Goal: Task Accomplishment & Management: Manage account settings

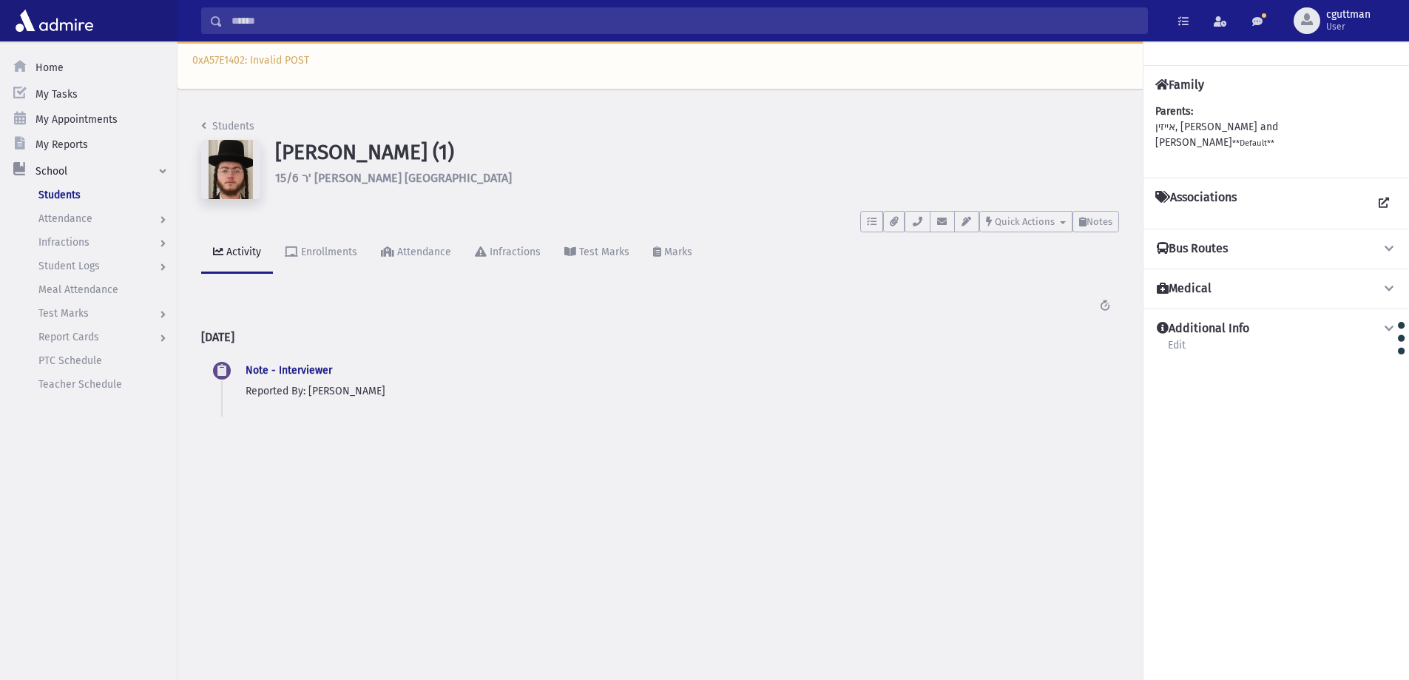
click at [408, 26] on input "Search" at bounding box center [685, 20] width 925 height 27
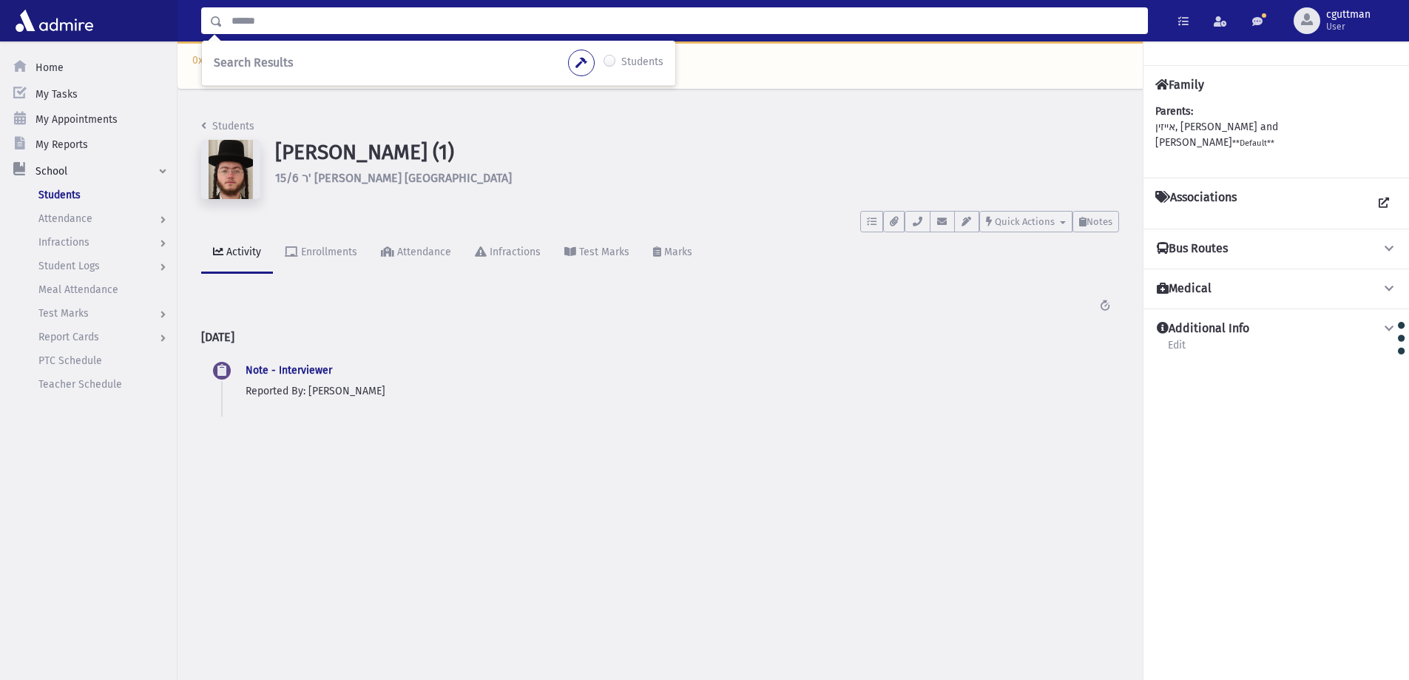
click at [294, 53] on div "Search Results Students" at bounding box center [438, 63] width 473 height 45
click at [311, 24] on input "Search" at bounding box center [685, 20] width 925 height 27
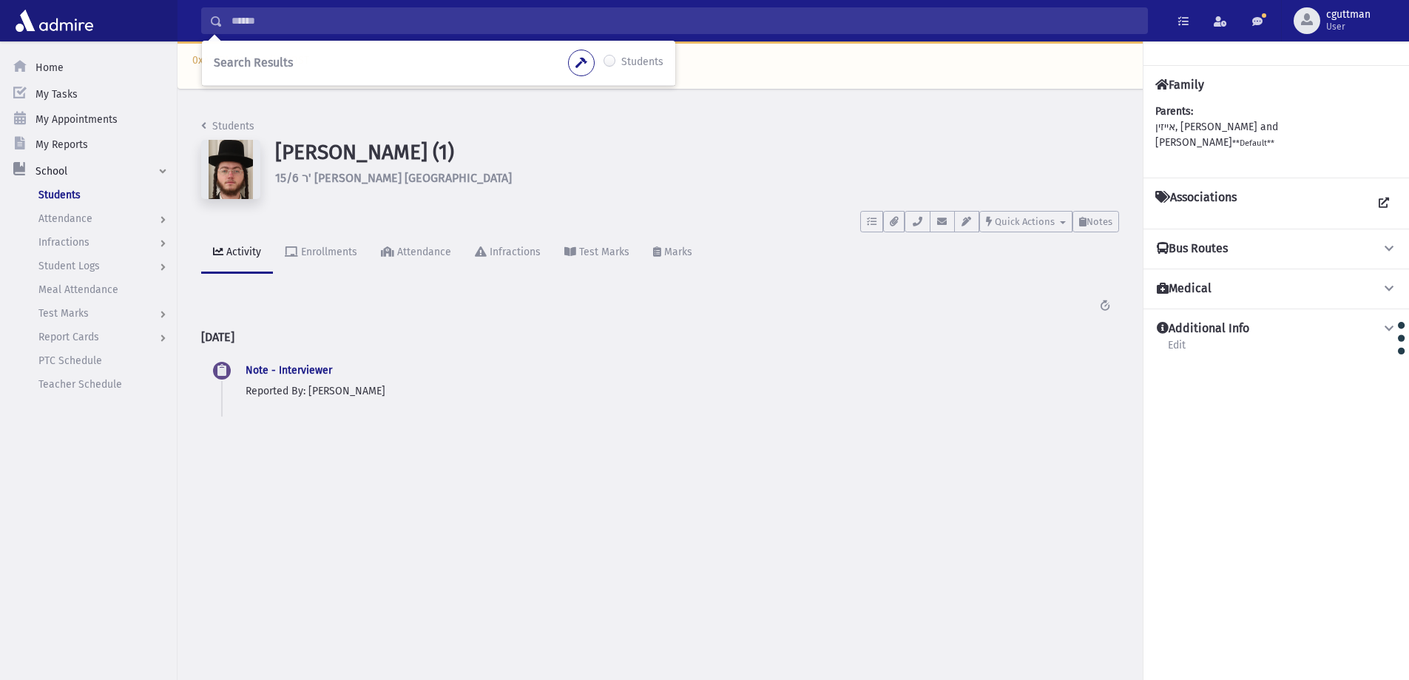
click at [503, 219] on div "To Do's No open tasks Show List Documents No documents Show List Select an Emai…" at bounding box center [660, 218] width 918 height 27
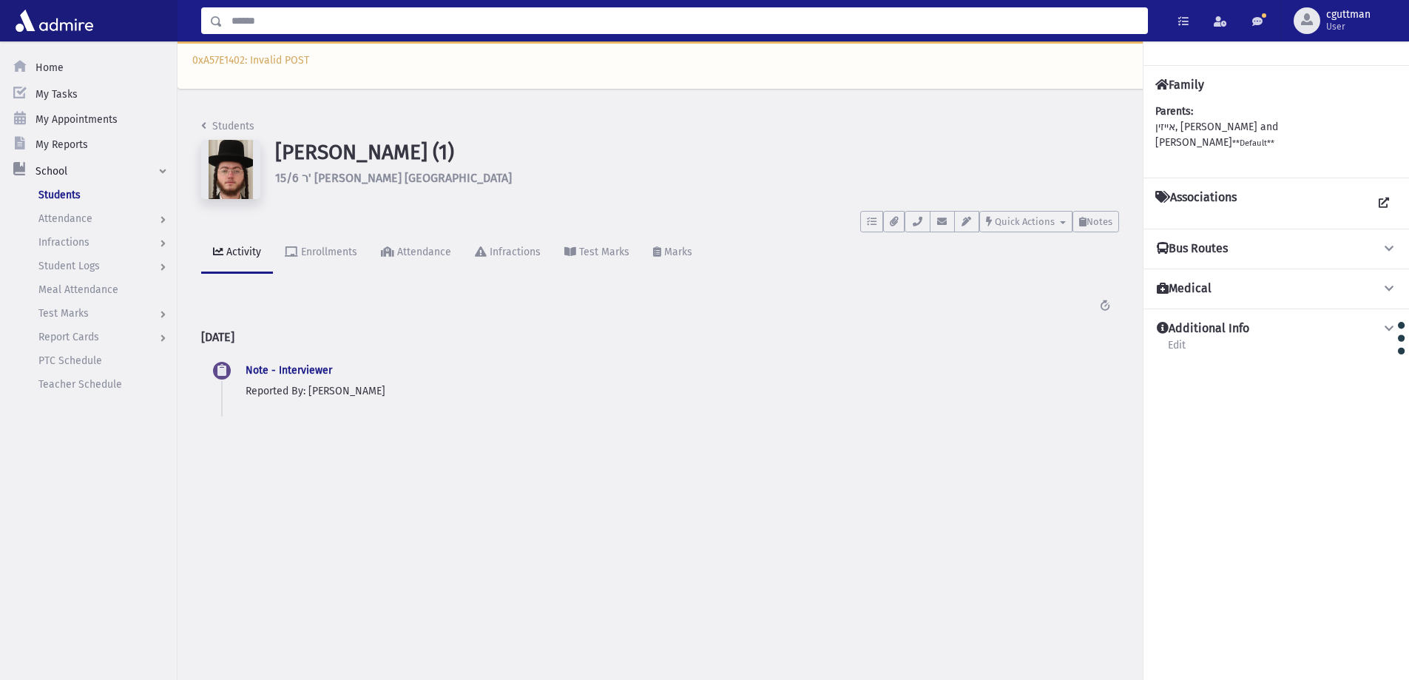
click at [413, 24] on input "Search" at bounding box center [685, 20] width 925 height 27
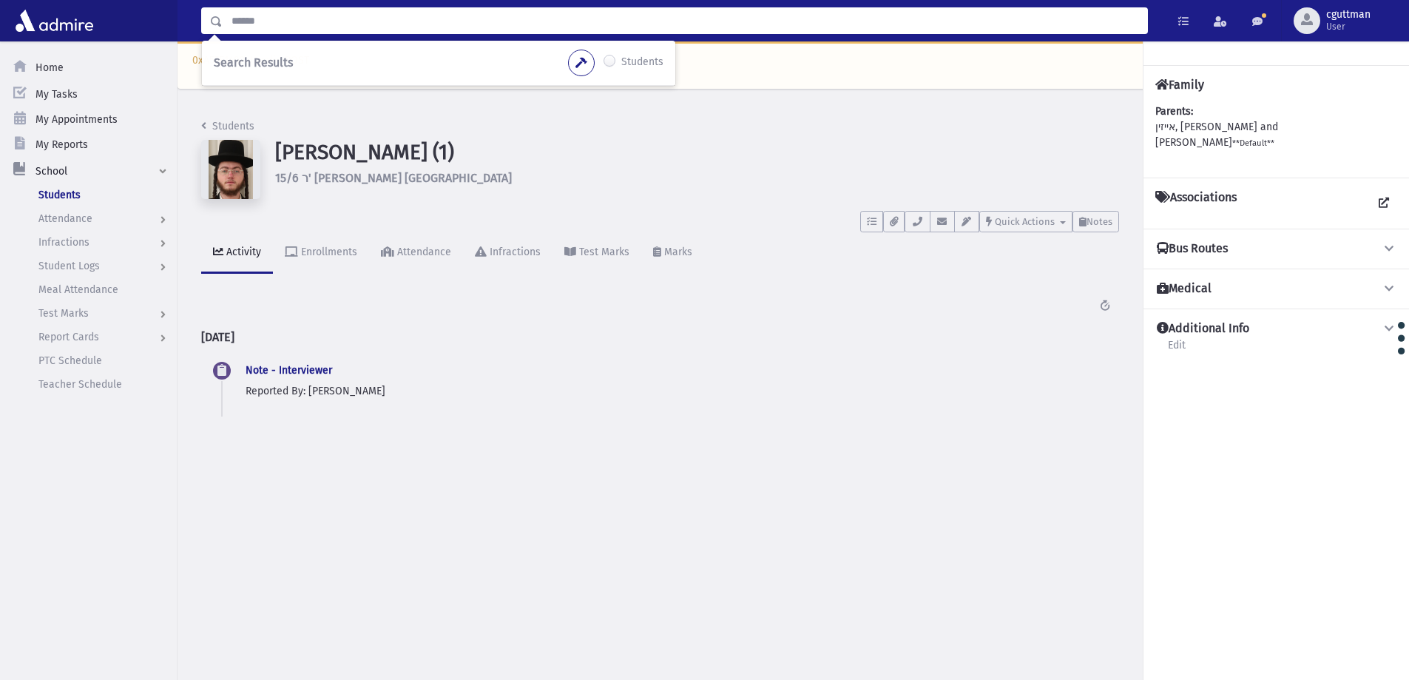
click at [621, 26] on input "Search" at bounding box center [685, 20] width 925 height 27
type input "*******"
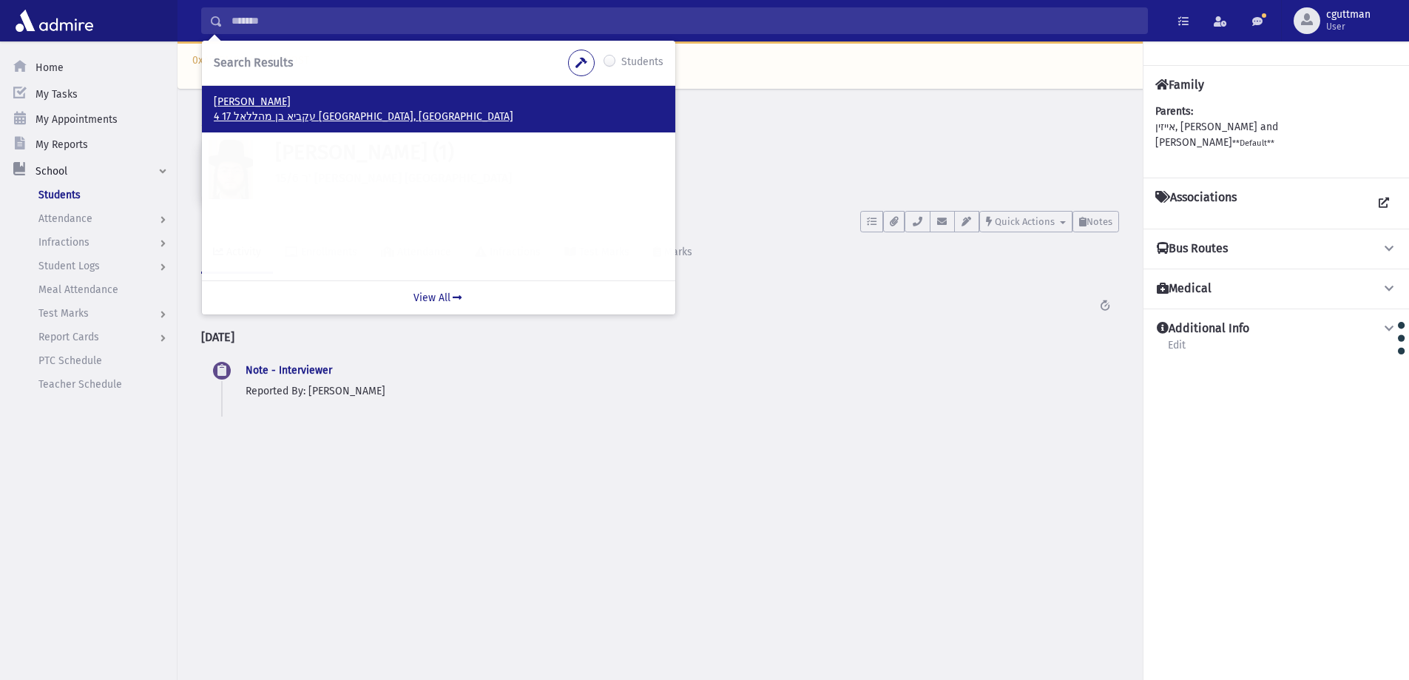
click at [269, 111] on p "4 עקביא בן מהללאל 17 אשדוד, ISRAEL" at bounding box center [439, 116] width 450 height 15
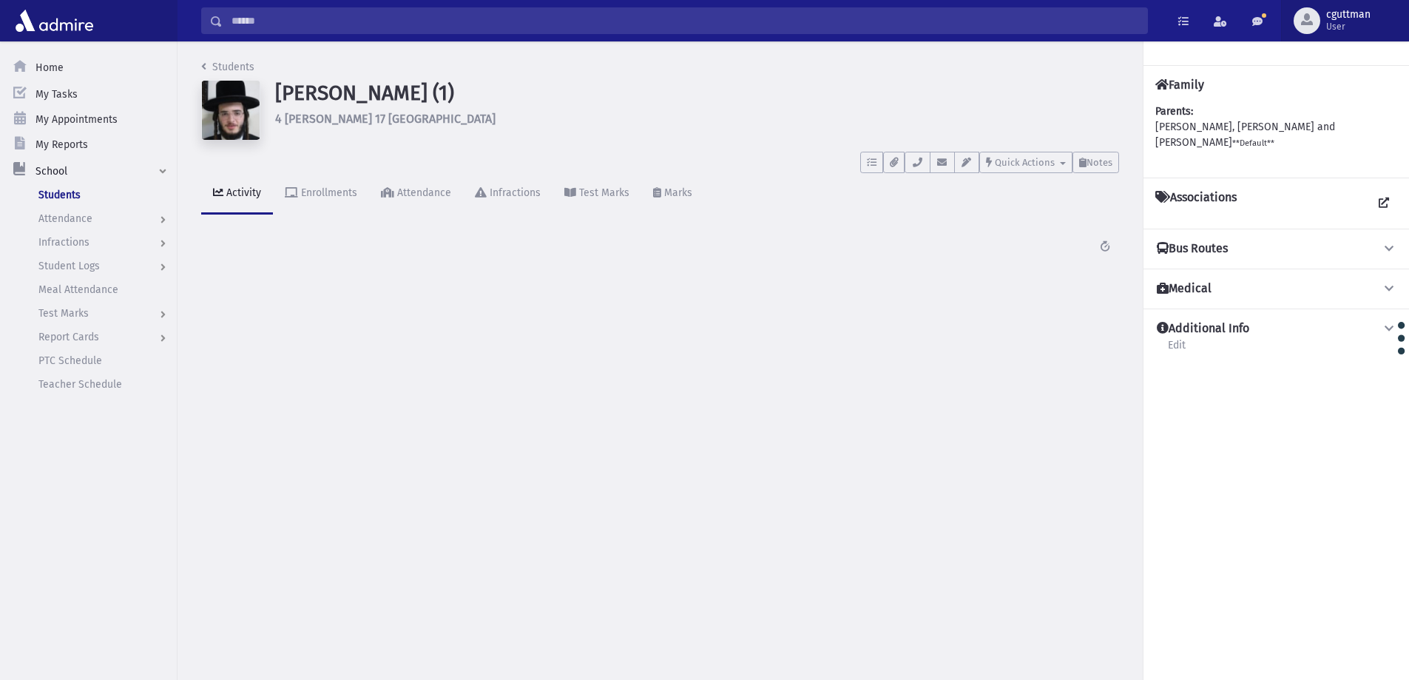
click at [1338, 19] on span "cguttman" at bounding box center [1348, 15] width 44 height 12
click at [1326, 29] on span "cguttman User" at bounding box center [1355, 21] width 68 height 24
click at [1106, 166] on span "Notes" at bounding box center [1100, 162] width 26 height 11
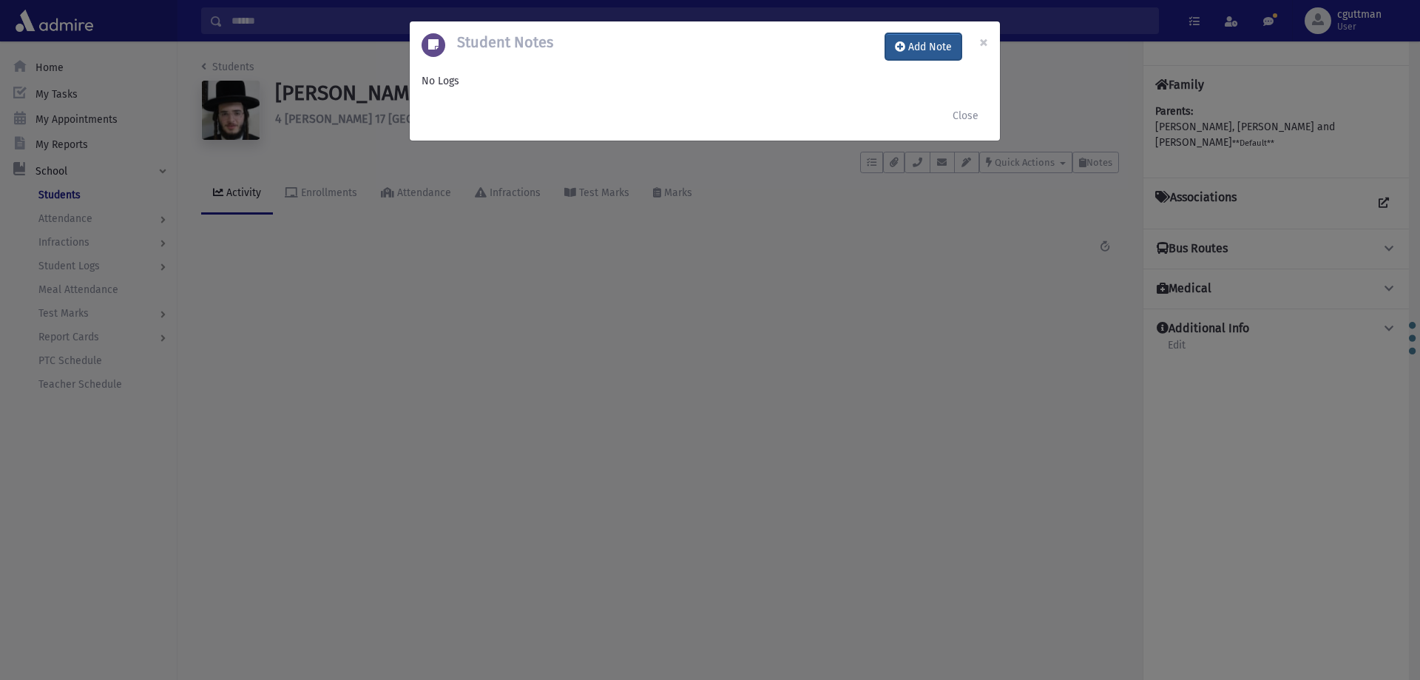
click at [946, 45] on button "Add Note" at bounding box center [924, 46] width 76 height 27
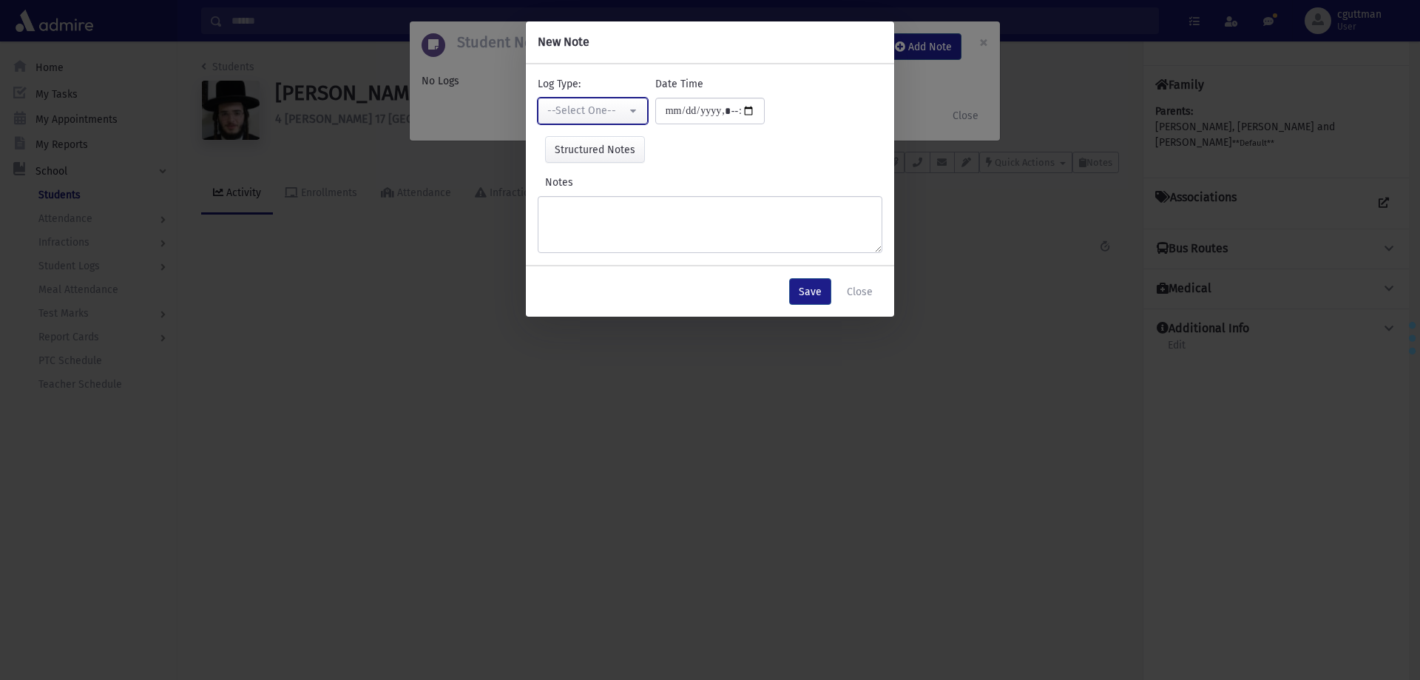
click at [600, 102] on button "--Select One--" at bounding box center [593, 111] width 110 height 27
click at [611, 206] on link "Interviewer" at bounding box center [596, 212] width 117 height 27
select select "*"
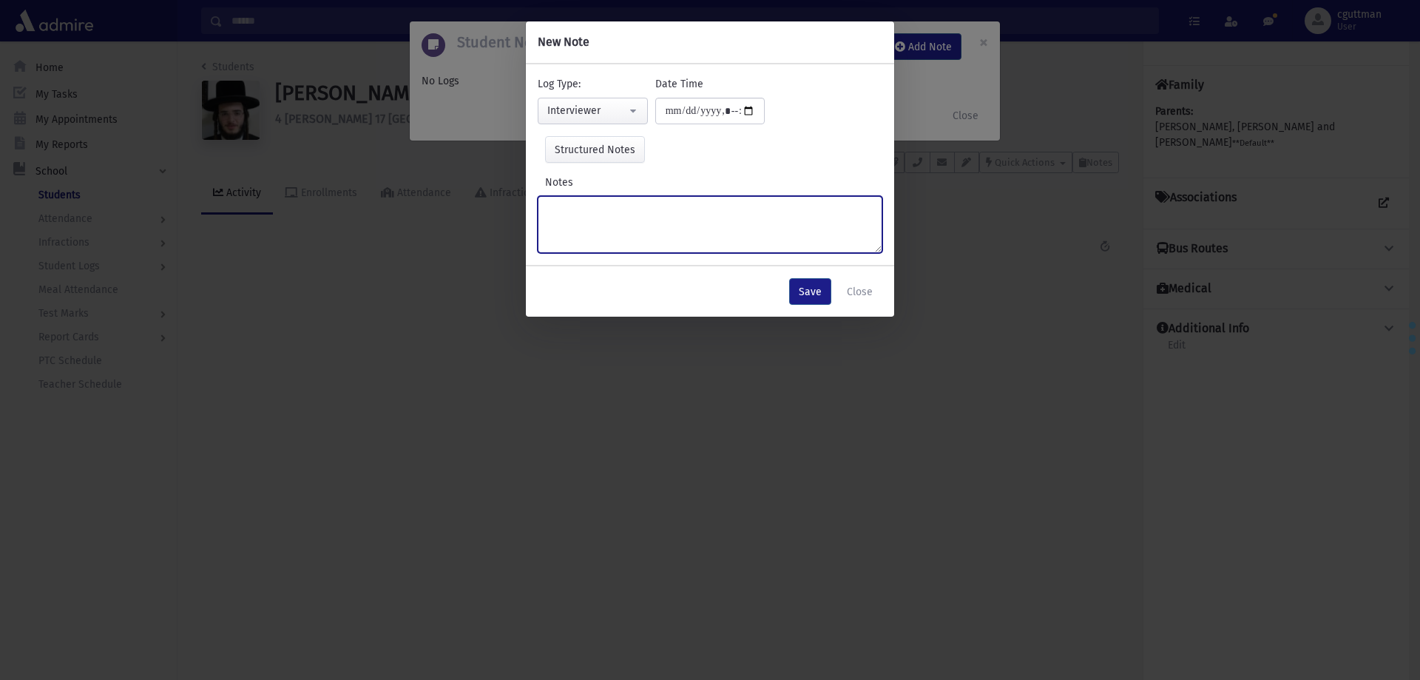
click at [617, 213] on textarea "Notes" at bounding box center [710, 224] width 345 height 57
type textarea "*********"
click at [804, 290] on button "Save" at bounding box center [810, 291] width 42 height 27
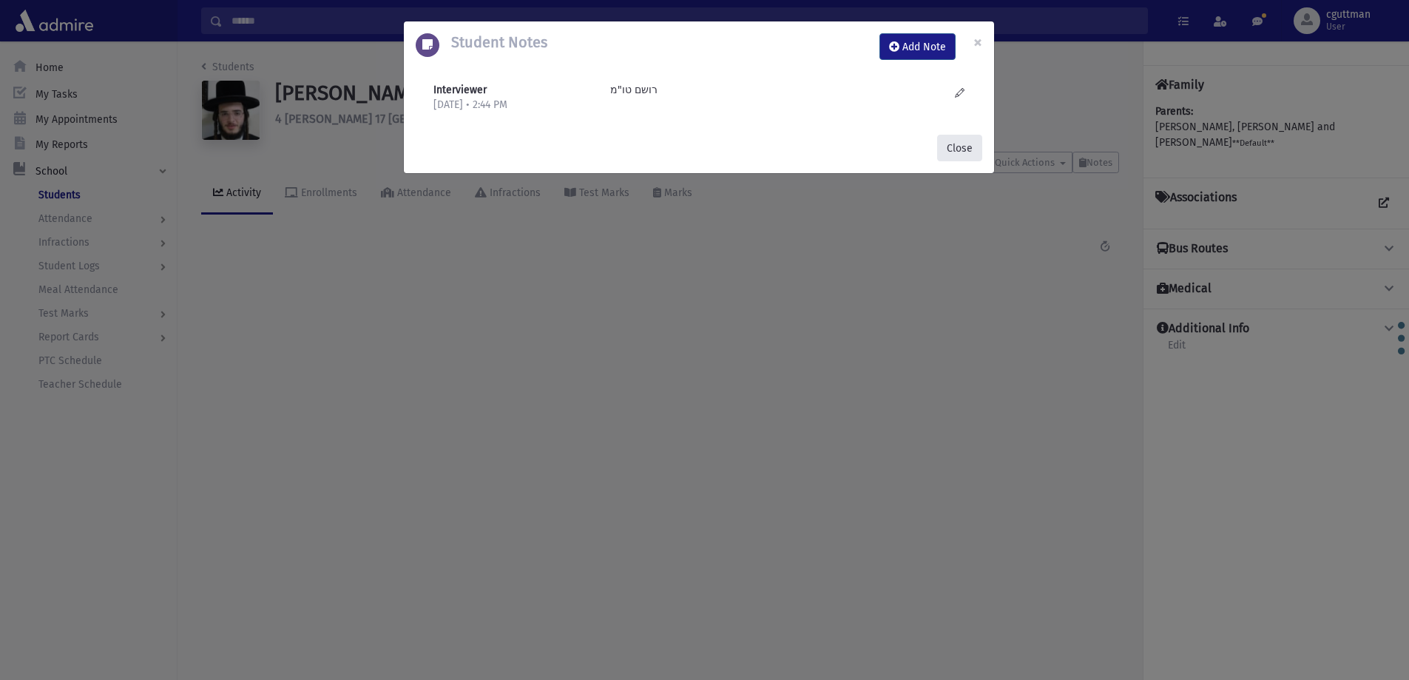
click at [957, 141] on button "Close" at bounding box center [959, 148] width 45 height 27
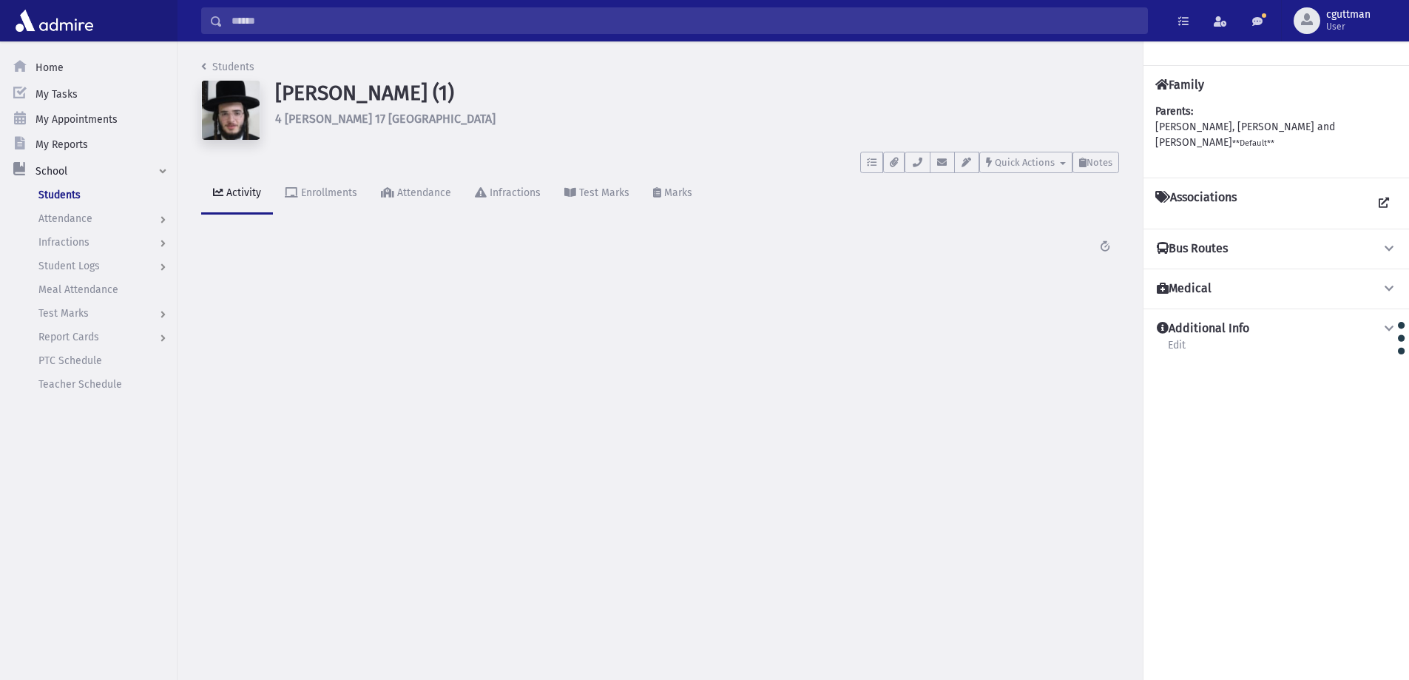
click at [368, 29] on input "Search" at bounding box center [685, 20] width 925 height 27
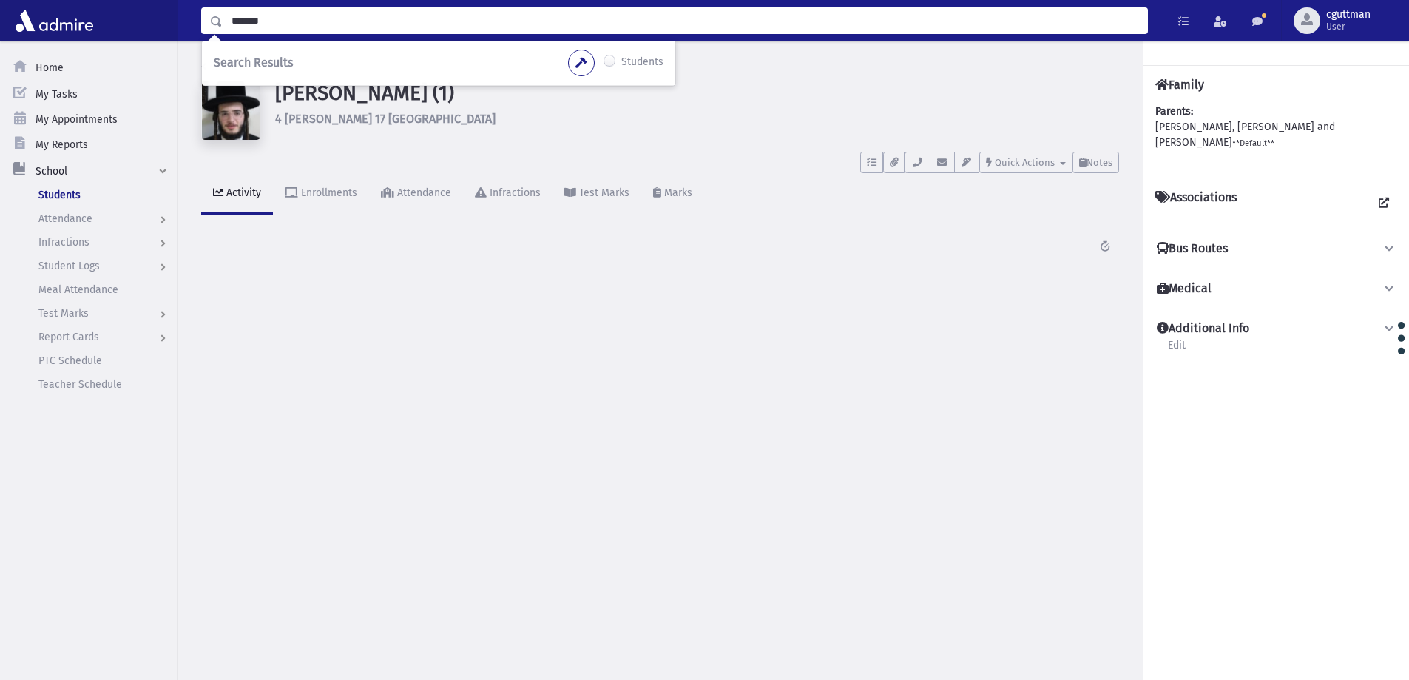
type input "*******"
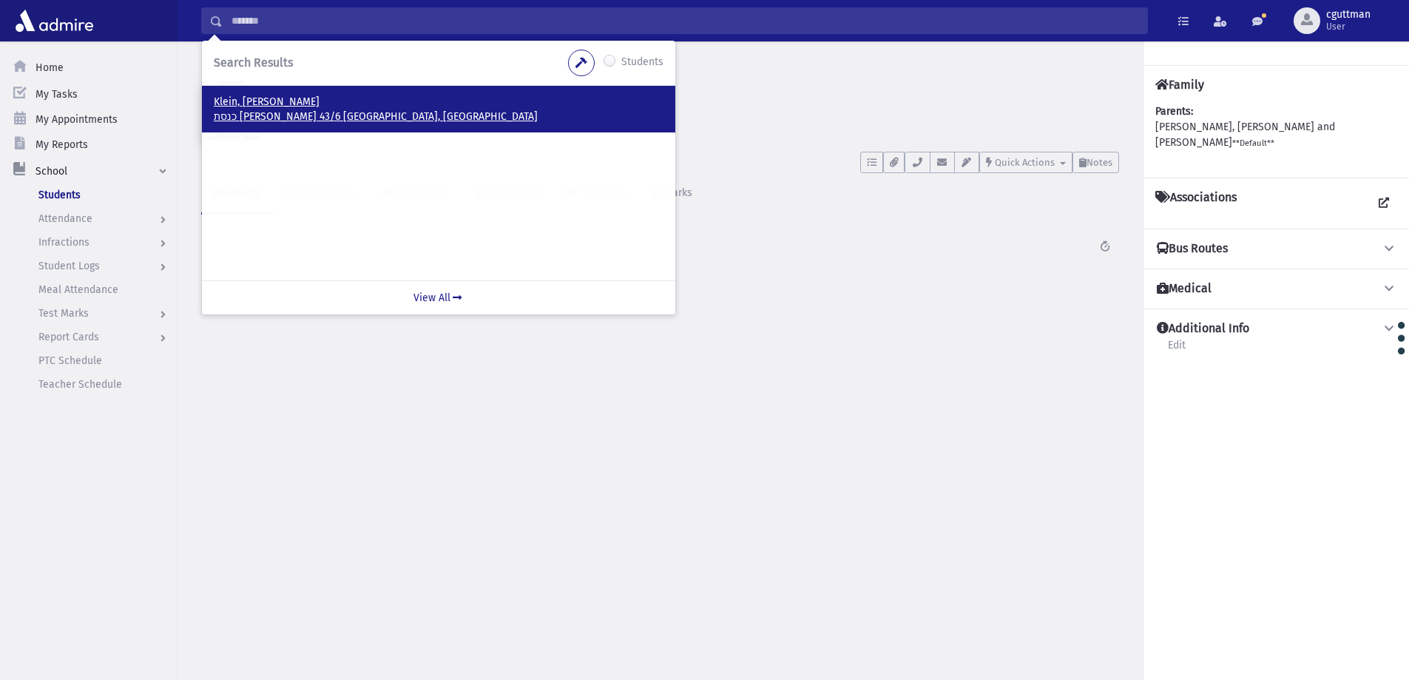
click at [263, 115] on p "כנסת יחזקאל 43/6 ביתר עילית, ISRAEL" at bounding box center [439, 116] width 450 height 15
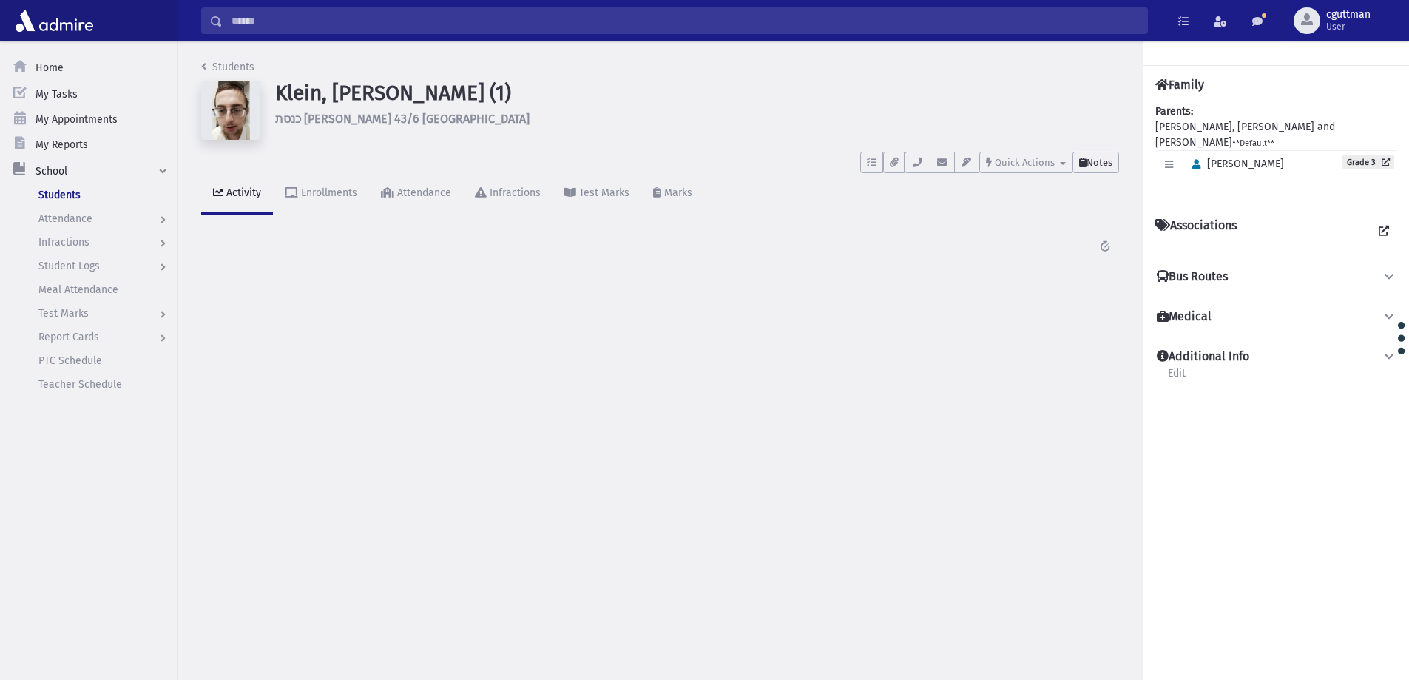
click at [1097, 169] on button "Notes" at bounding box center [1096, 162] width 47 height 21
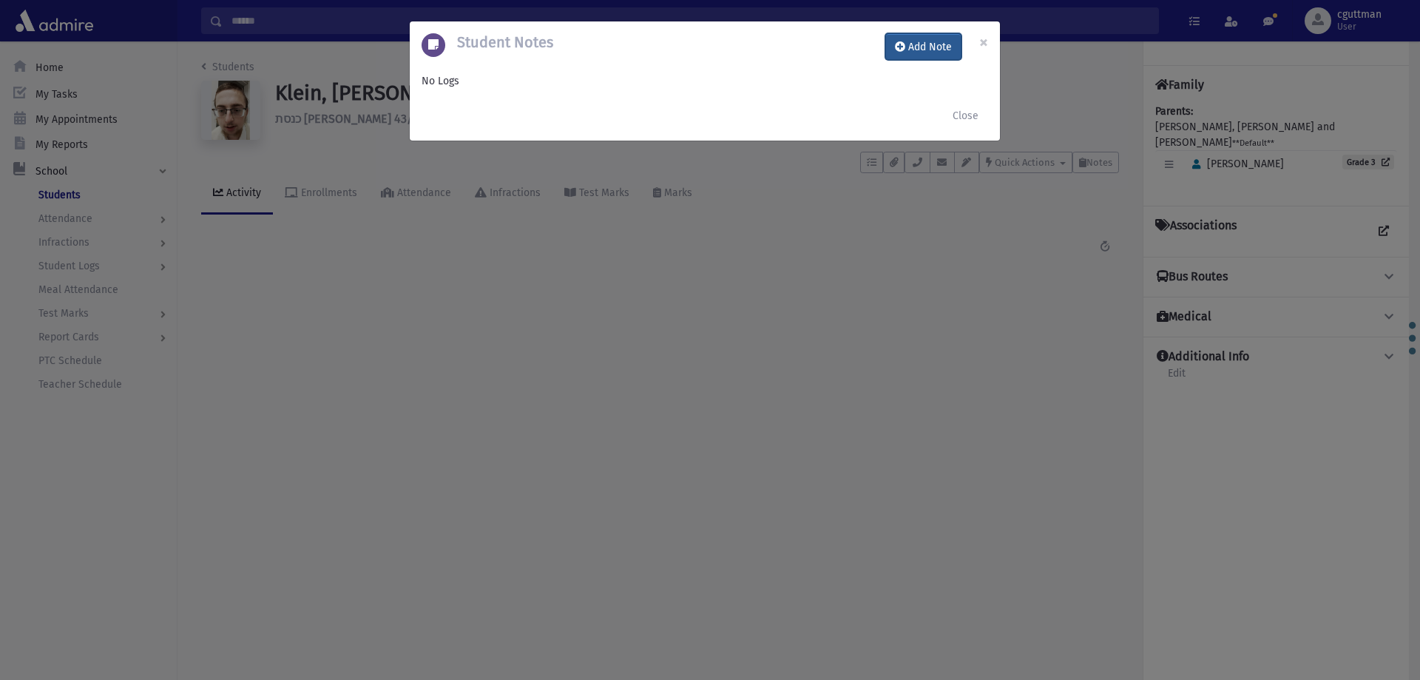
click at [946, 57] on button "Add Note" at bounding box center [924, 46] width 76 height 27
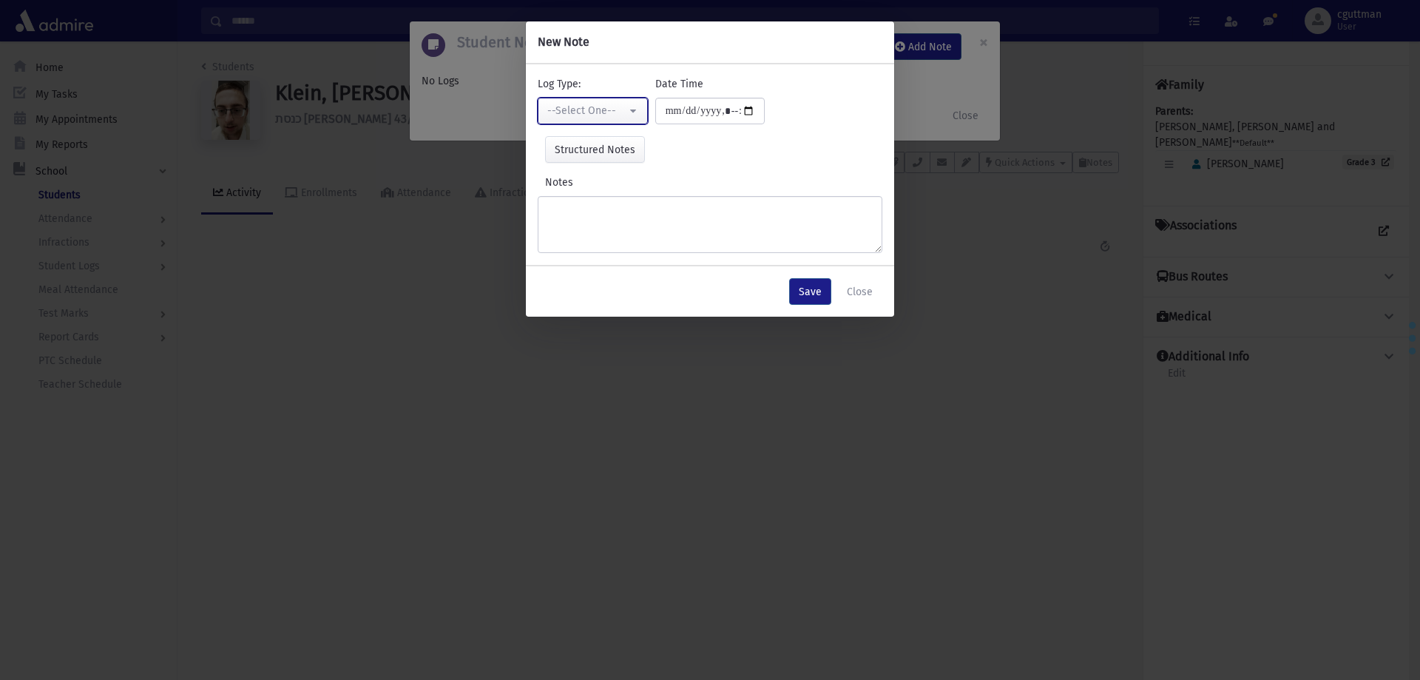
click at [590, 119] on button "--Select One--" at bounding box center [593, 111] width 110 height 27
click at [633, 208] on link "Interviewer" at bounding box center [596, 212] width 117 height 27
select select "*"
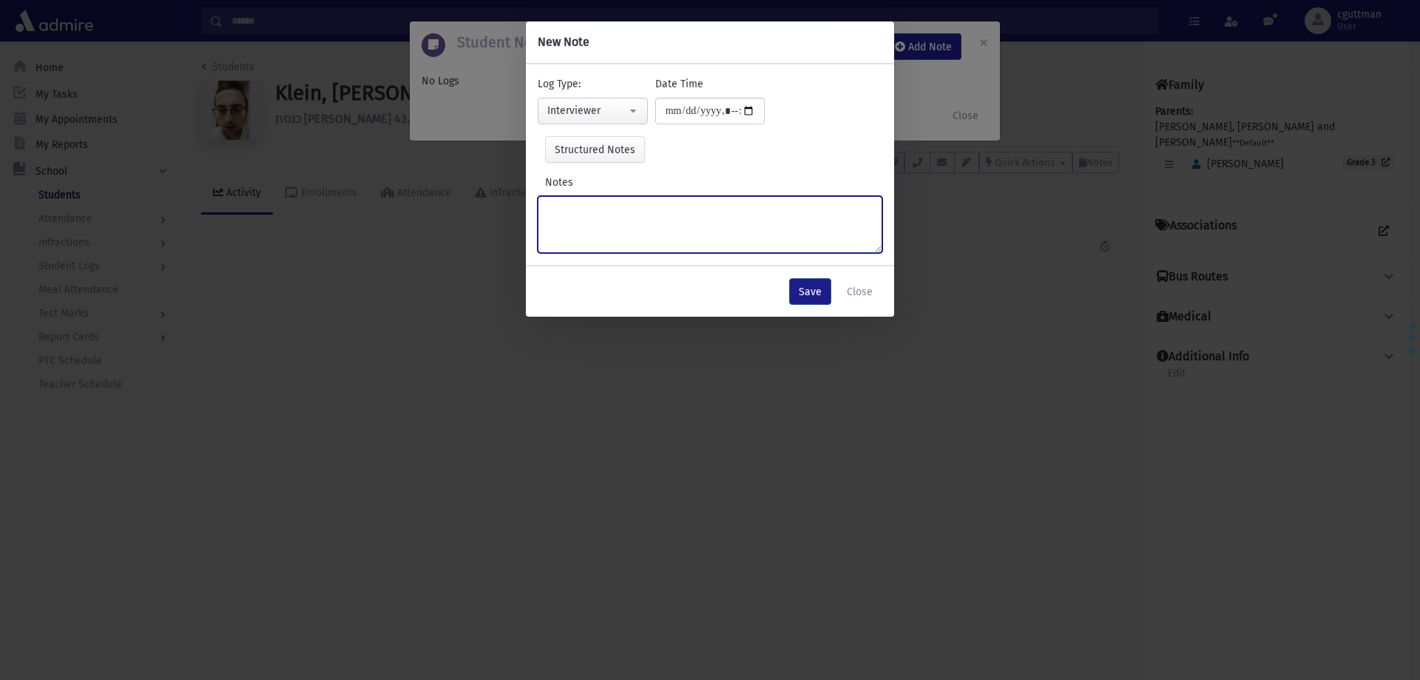
click at [633, 208] on textarea "Notes" at bounding box center [710, 224] width 345 height 57
click at [610, 208] on textarea "**********" at bounding box center [710, 224] width 345 height 57
type textarea "**********"
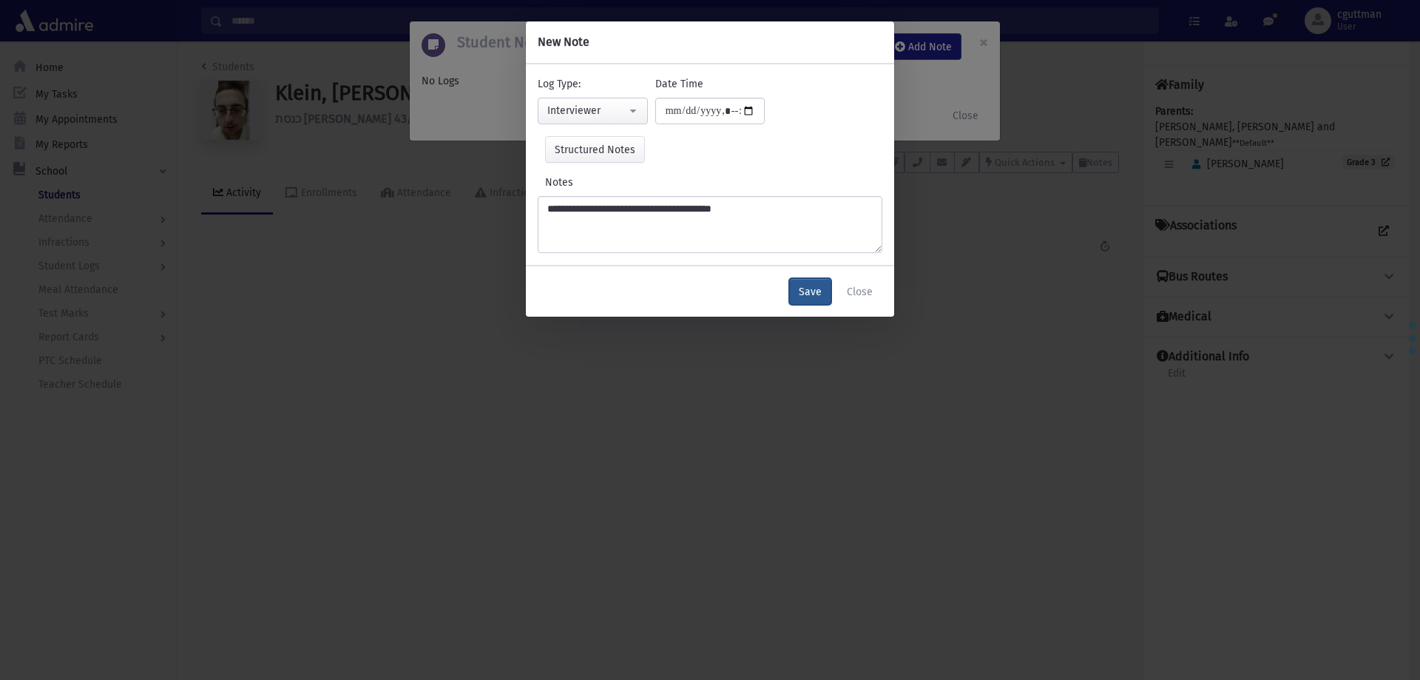
click at [811, 293] on button "Save" at bounding box center [810, 291] width 42 height 27
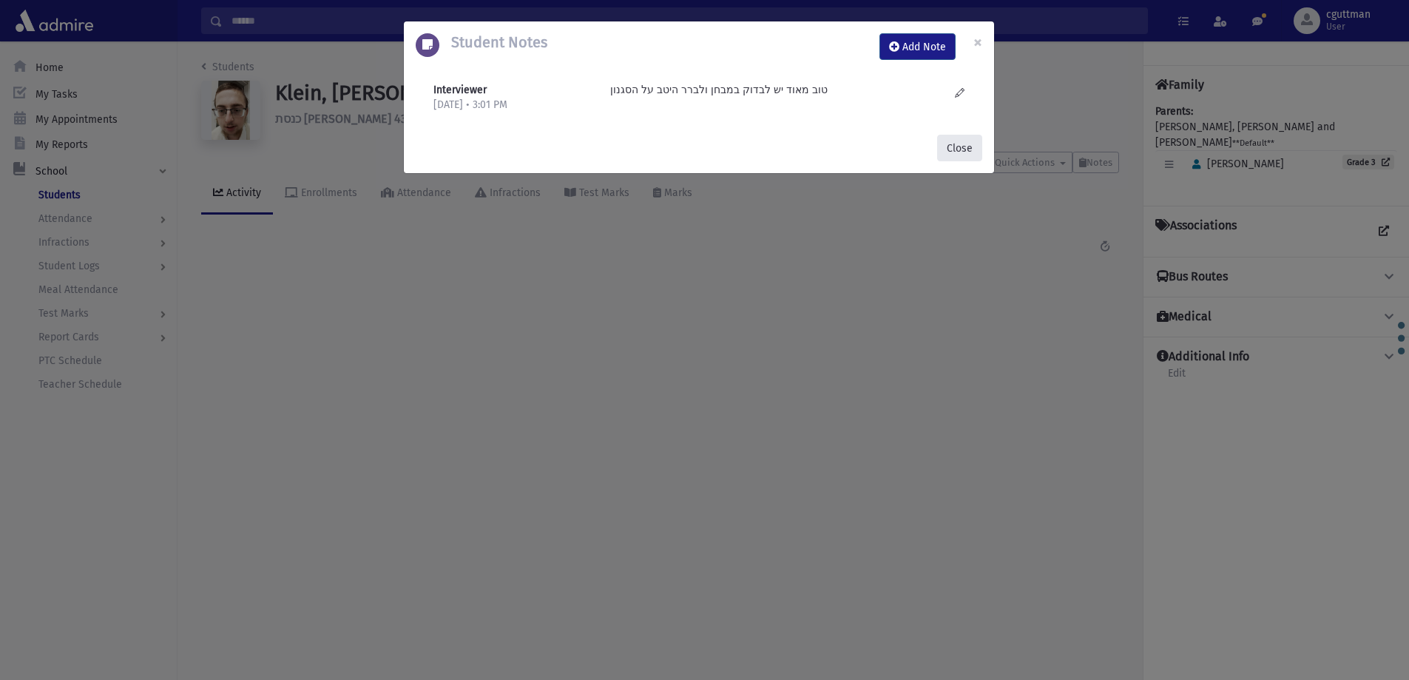
click at [960, 146] on button "Close" at bounding box center [959, 148] width 45 height 27
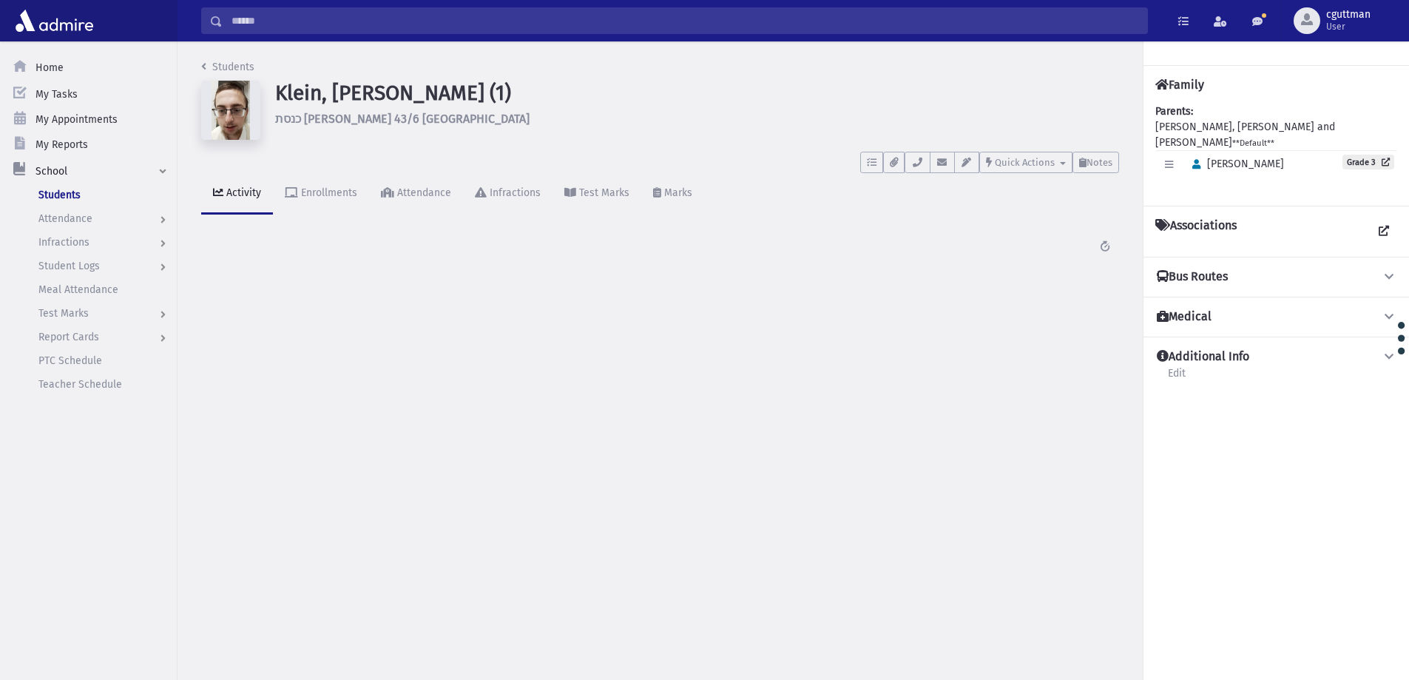
click at [310, 23] on input "Search" at bounding box center [685, 20] width 925 height 27
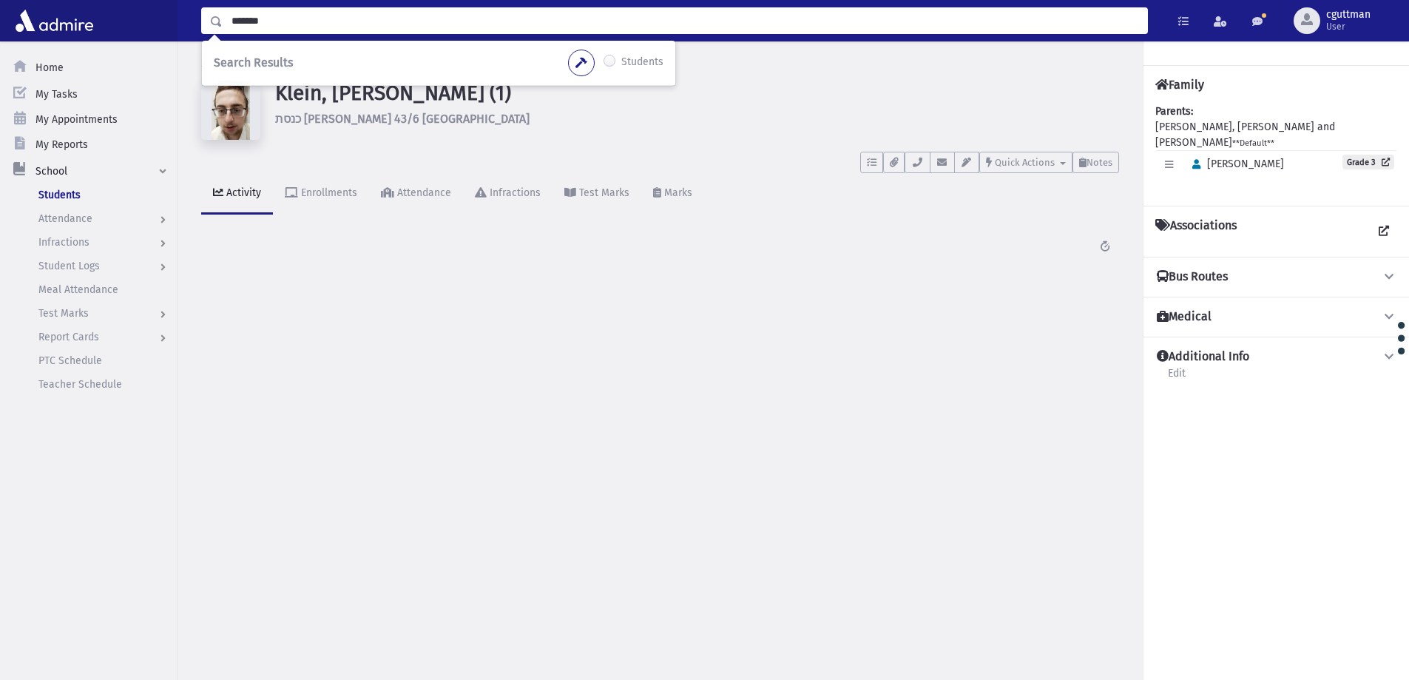
type input "*******"
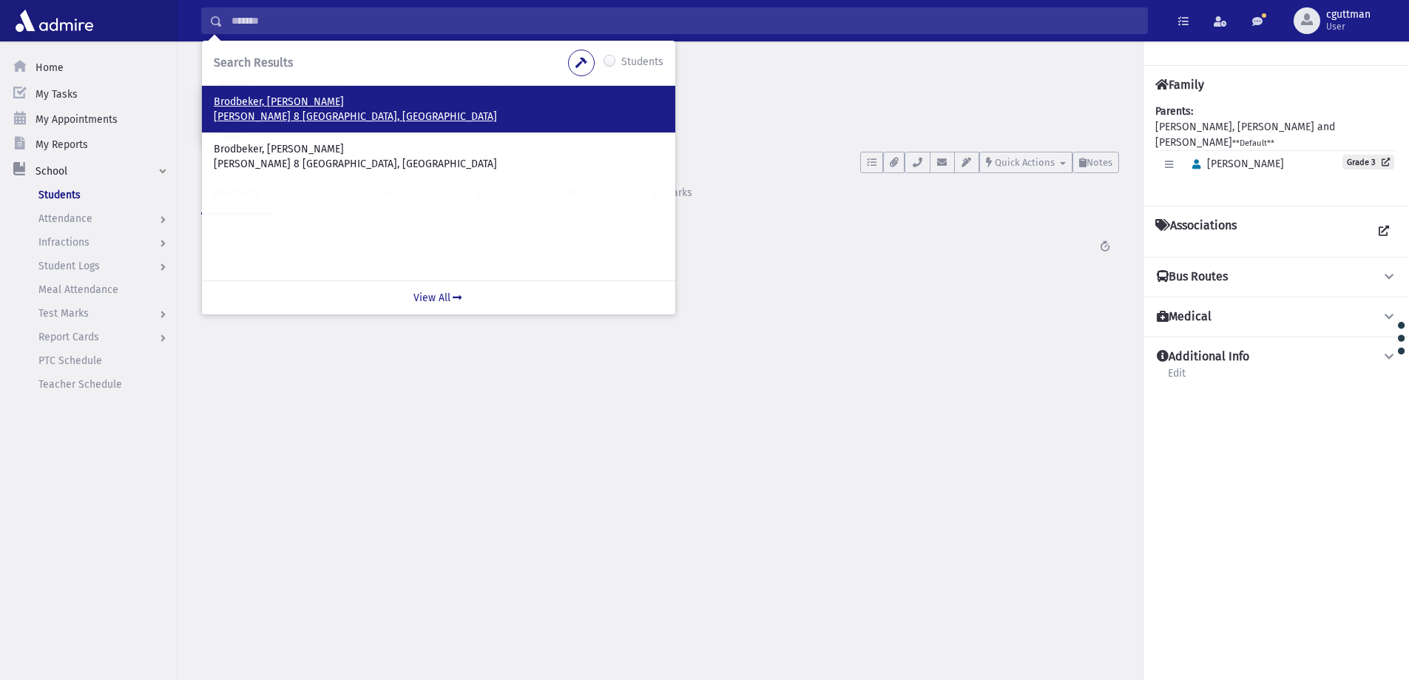
click at [274, 109] on p "שאדיקר 8 ירושלים, ISRAEL" at bounding box center [439, 116] width 450 height 15
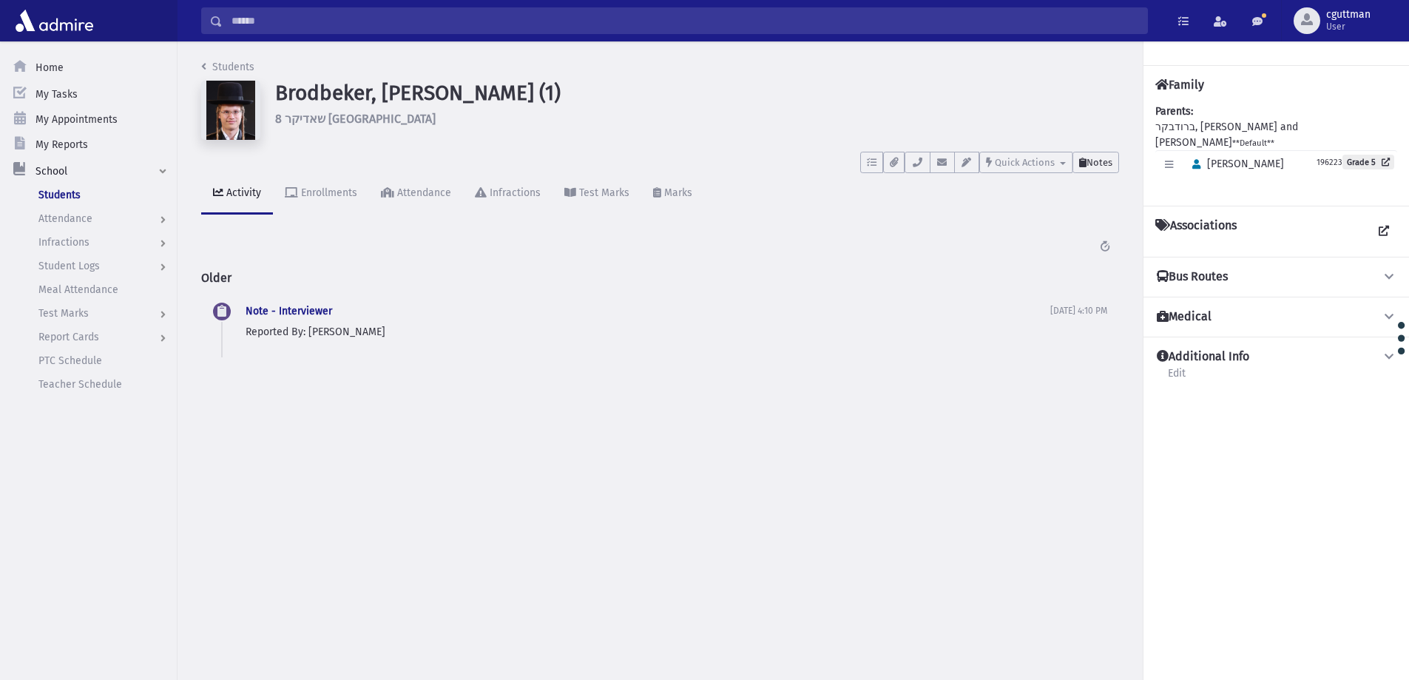
click at [1093, 159] on span "Notes" at bounding box center [1100, 162] width 26 height 11
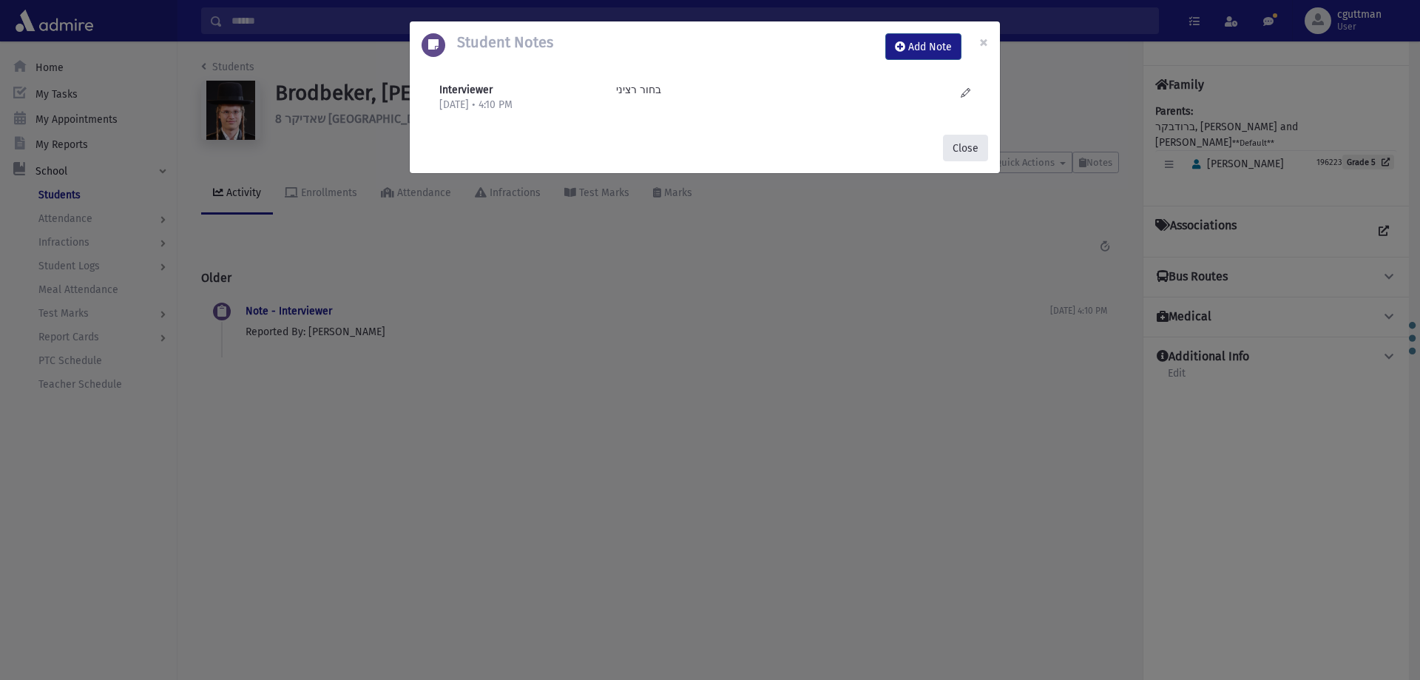
click at [960, 152] on button "Close" at bounding box center [965, 148] width 45 height 27
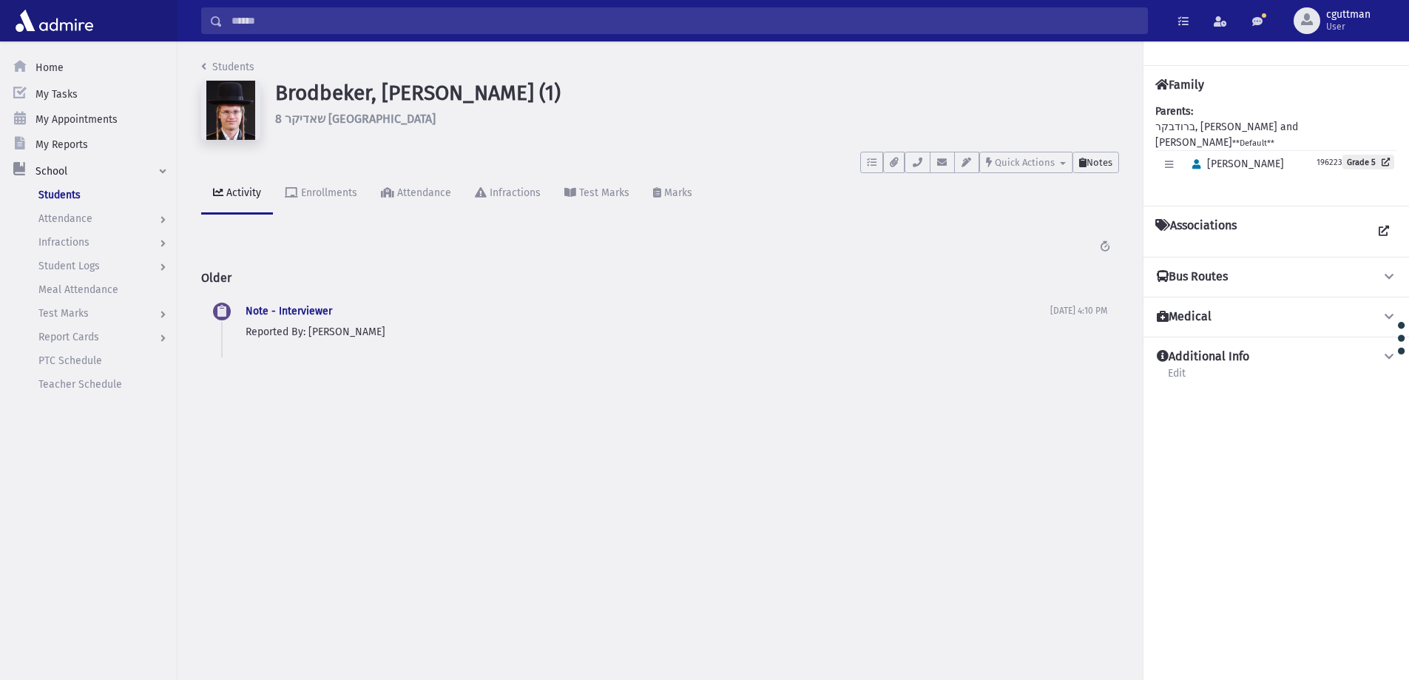
click at [1107, 155] on button "Notes" at bounding box center [1096, 162] width 47 height 21
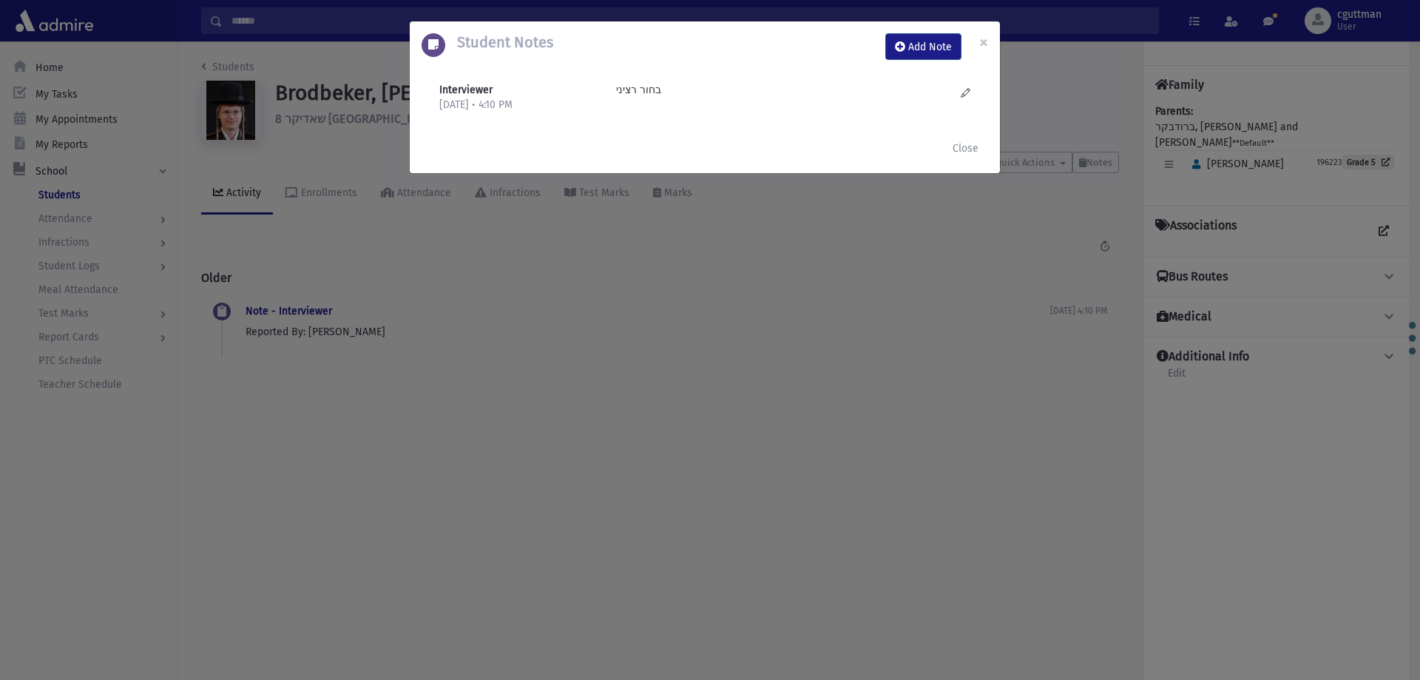
click at [943, 30] on div "Student Notes Add Note ×" at bounding box center [705, 46] width 590 height 50
click at [937, 44] on button "Add Note" at bounding box center [924, 46] width 76 height 27
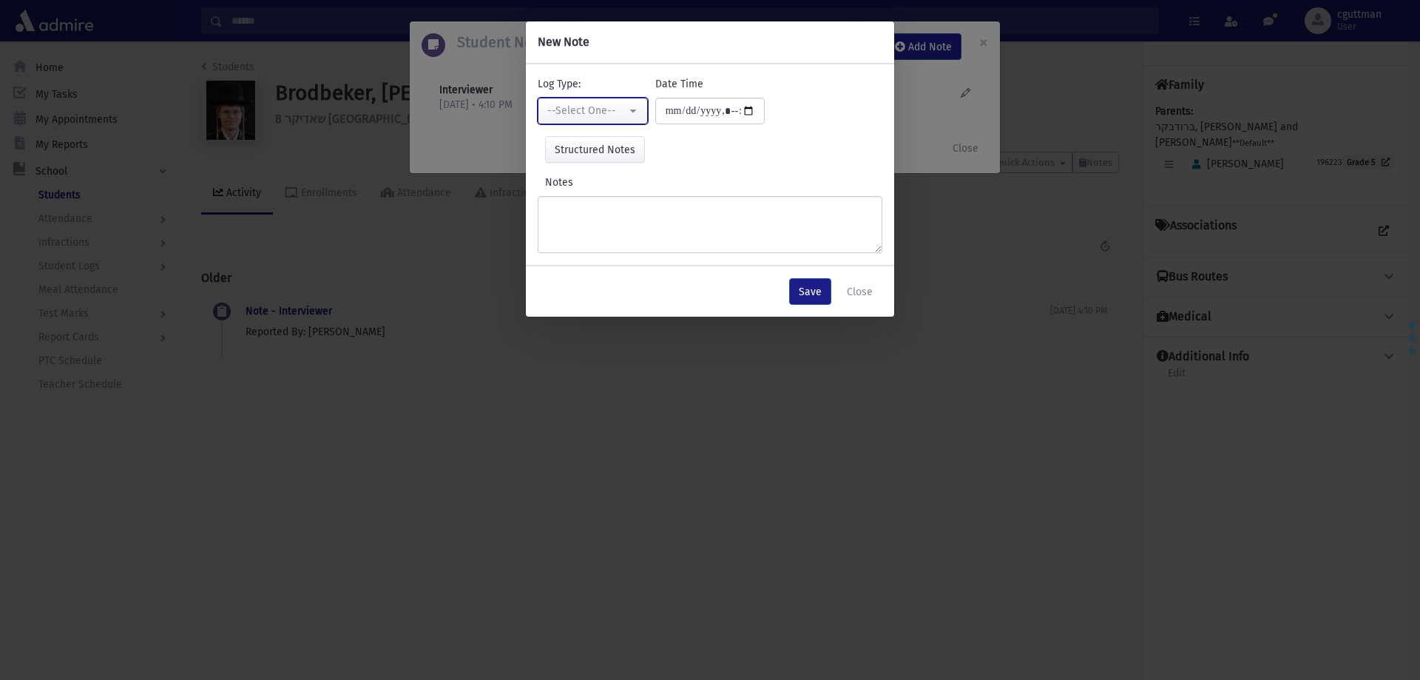
click at [622, 118] on div "--Select One--" at bounding box center [586, 111] width 79 height 16
click at [601, 210] on span "Interviewer" at bounding box center [576, 213] width 53 height 15
select select "*"
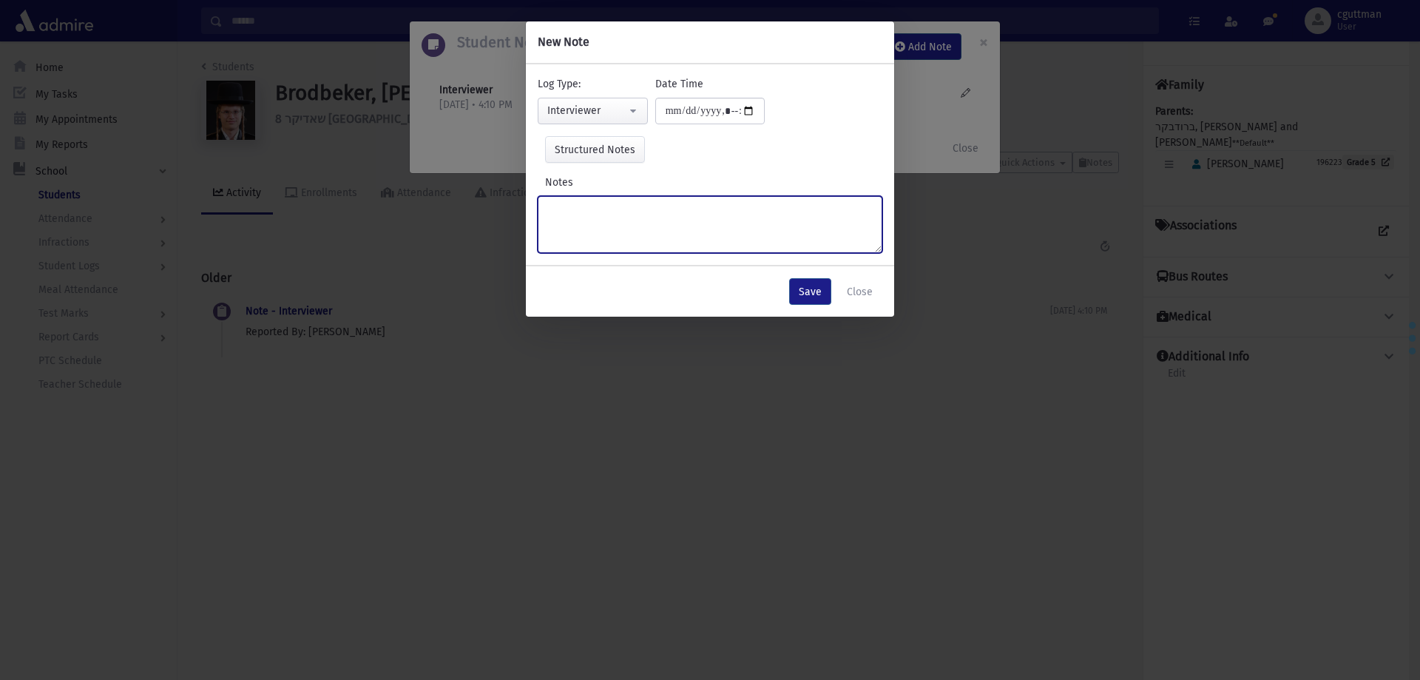
click at [601, 210] on textarea "Notes" at bounding box center [710, 224] width 345 height 57
type textarea "*****"
click at [805, 292] on button "Save" at bounding box center [810, 291] width 42 height 27
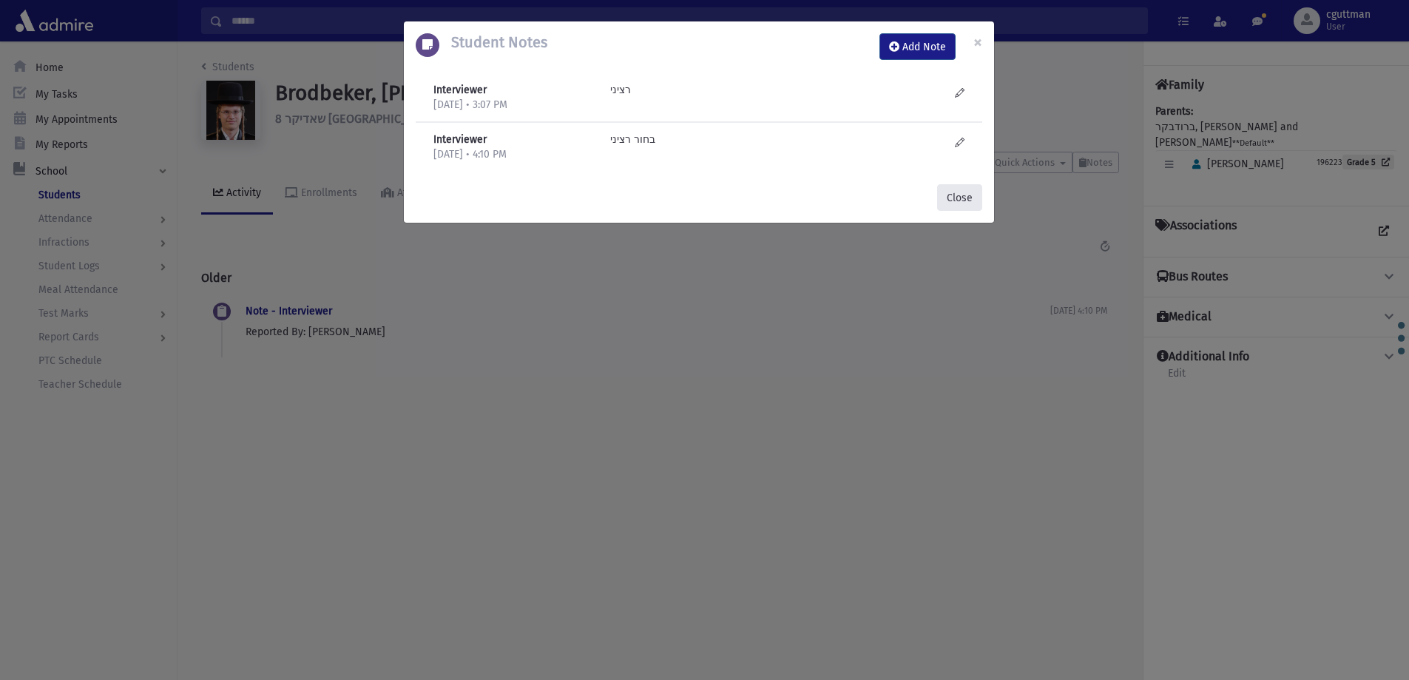
click at [959, 191] on button "Close" at bounding box center [959, 197] width 45 height 27
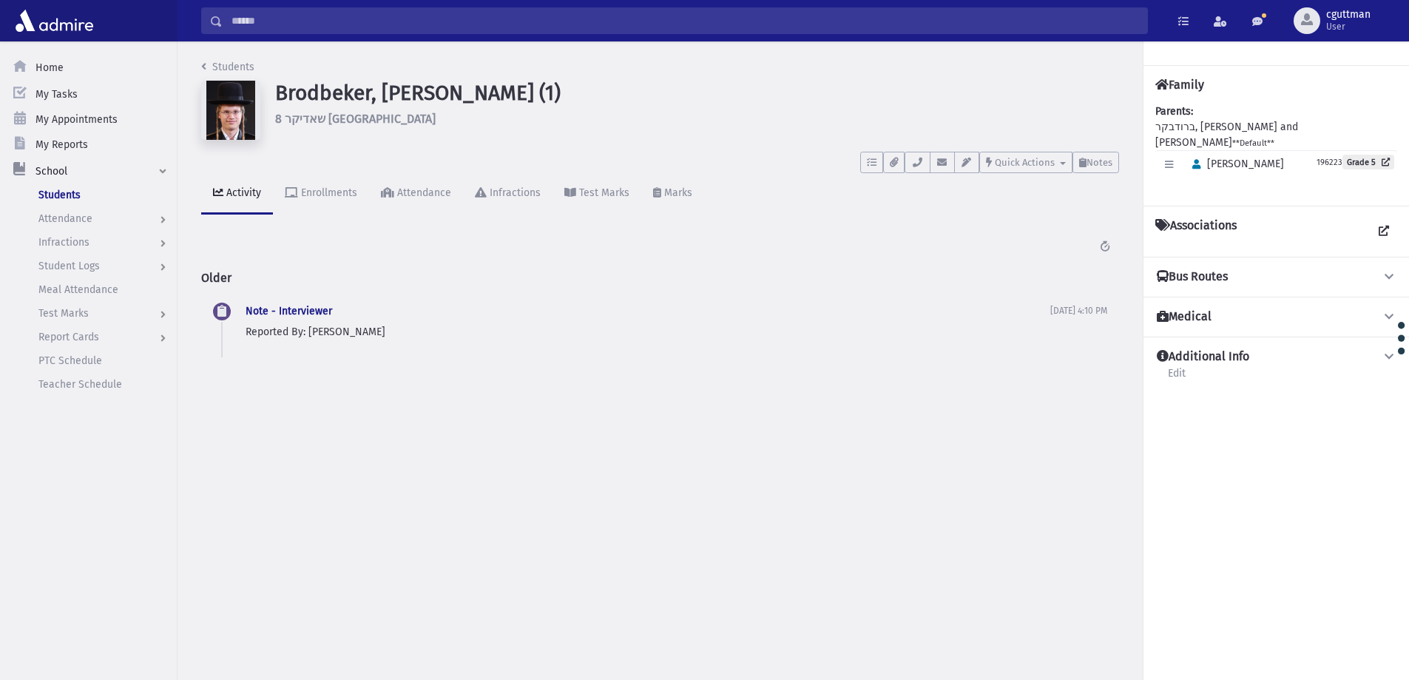
click at [659, 30] on input "Search" at bounding box center [685, 20] width 925 height 27
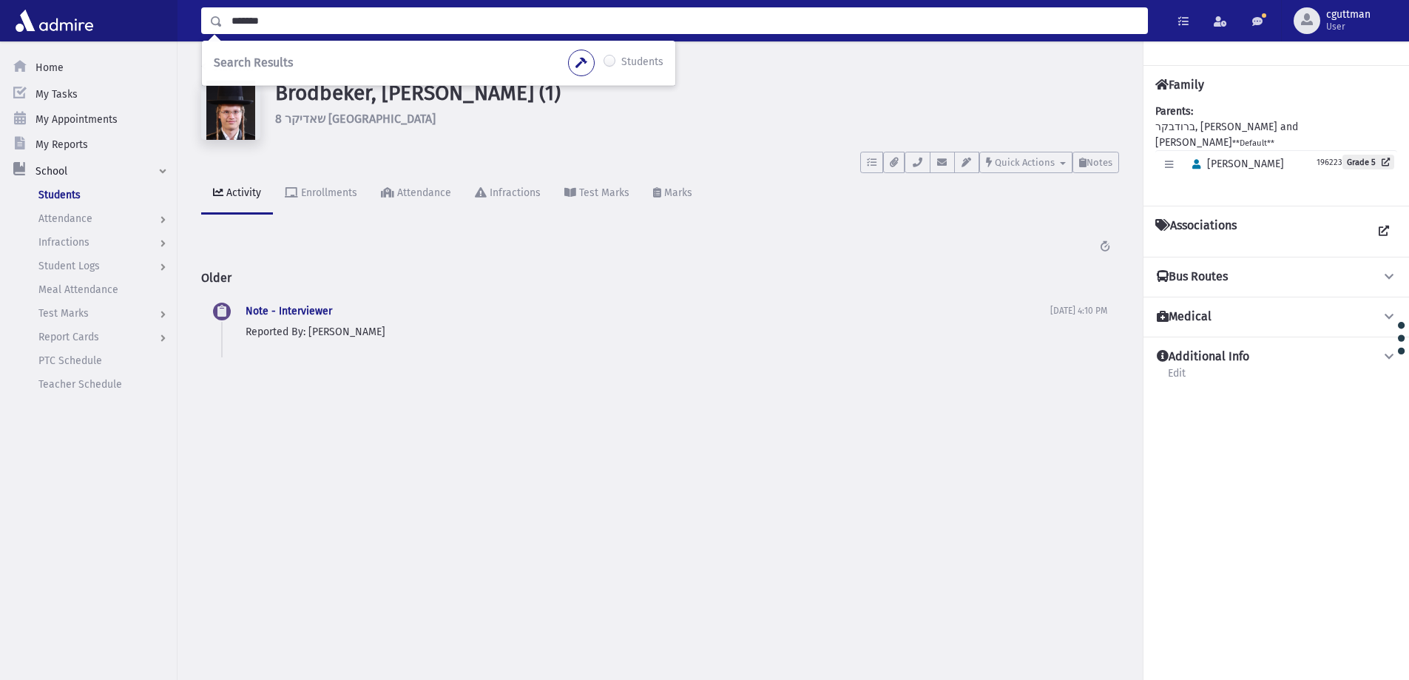
type input "*******"
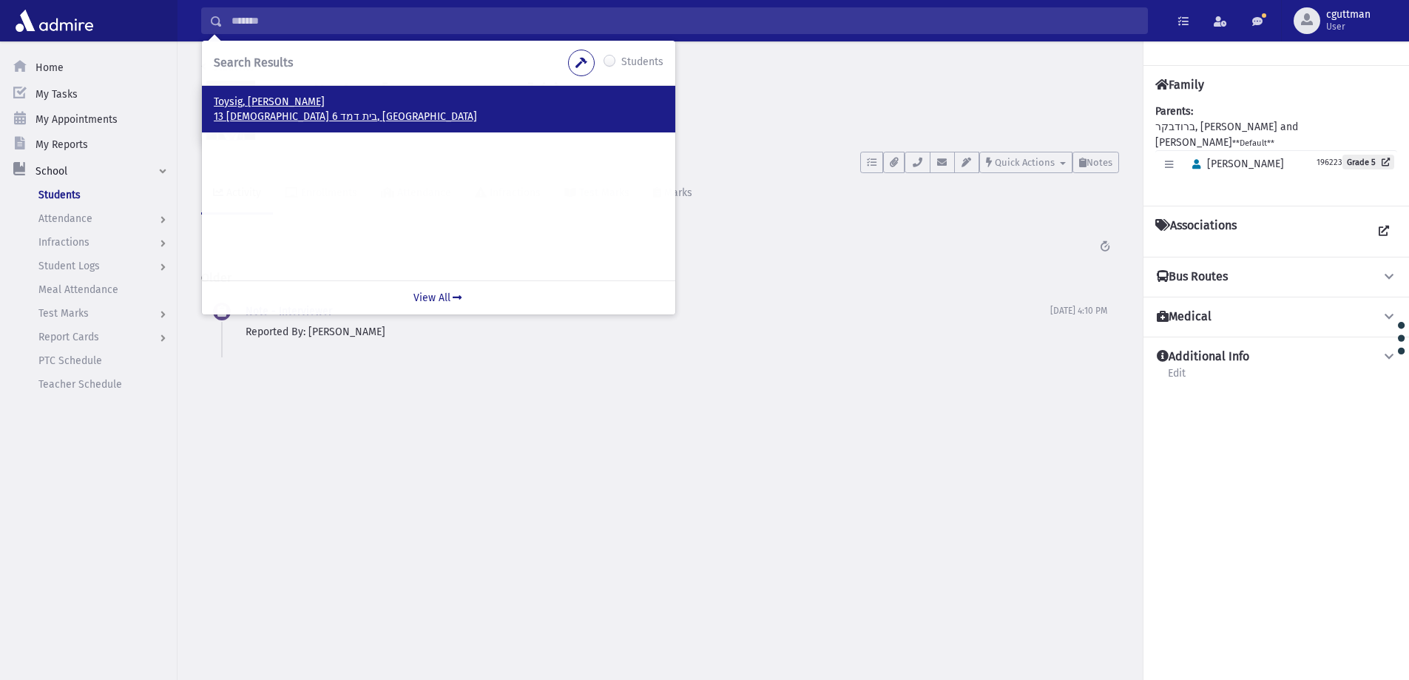
click at [275, 103] on p "Toysig, Yisrael Yitzchok" at bounding box center [439, 102] width 450 height 15
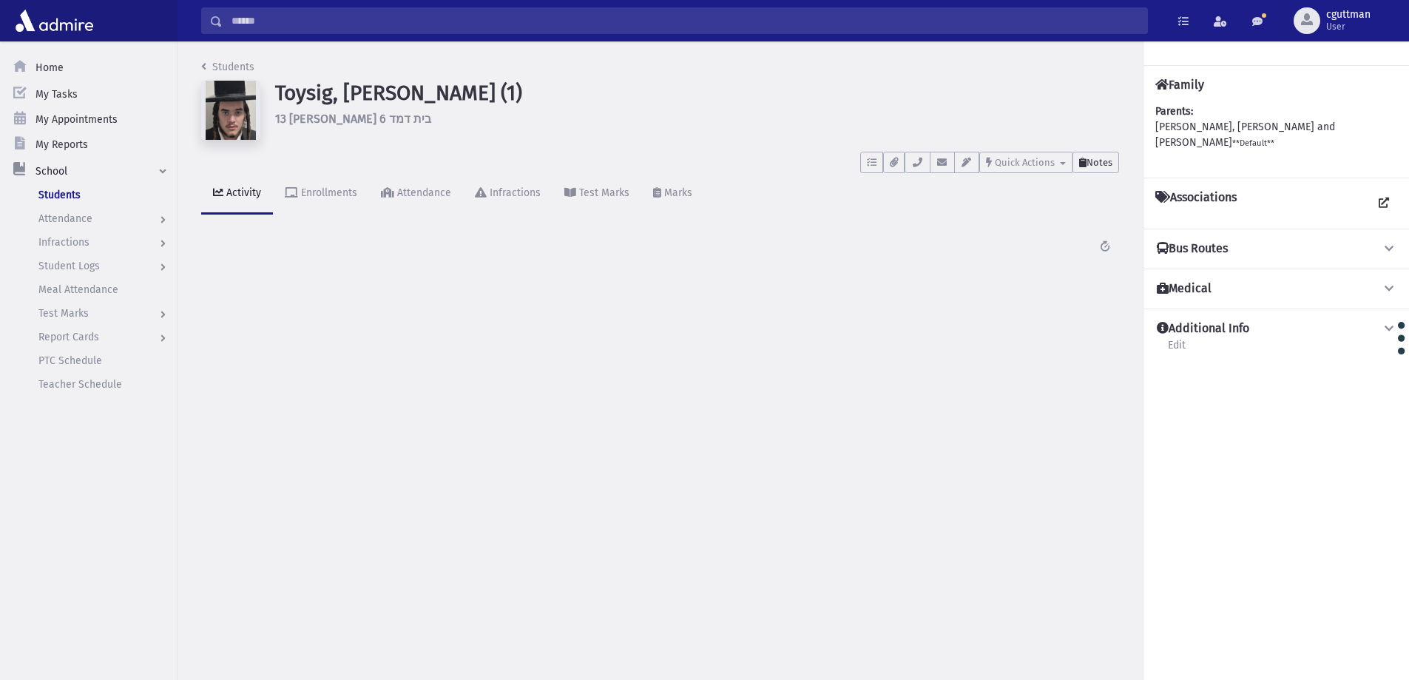
click at [1091, 163] on span "Notes" at bounding box center [1100, 162] width 26 height 11
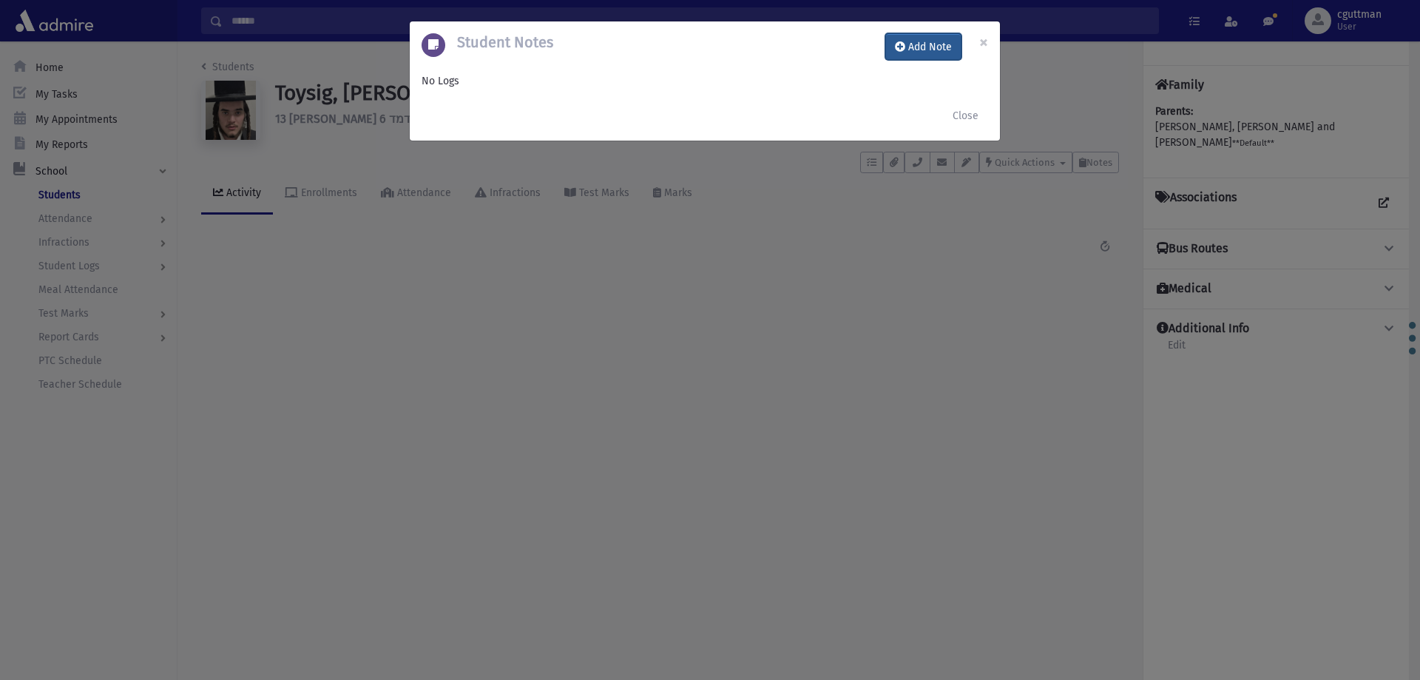
click at [937, 45] on button "Add Note" at bounding box center [924, 46] width 76 height 27
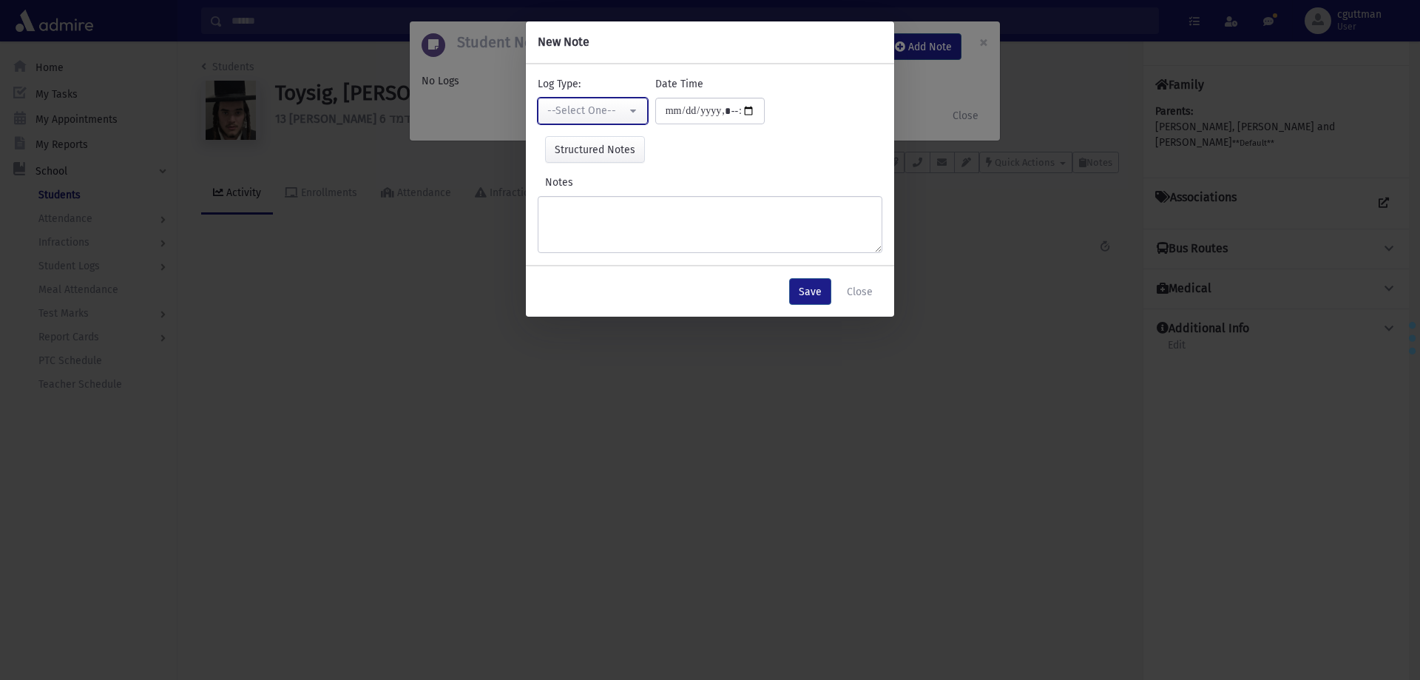
click at [621, 115] on div "--Select One--" at bounding box center [586, 111] width 79 height 16
click at [647, 219] on link "Interviewer" at bounding box center [596, 212] width 117 height 27
select select "*"
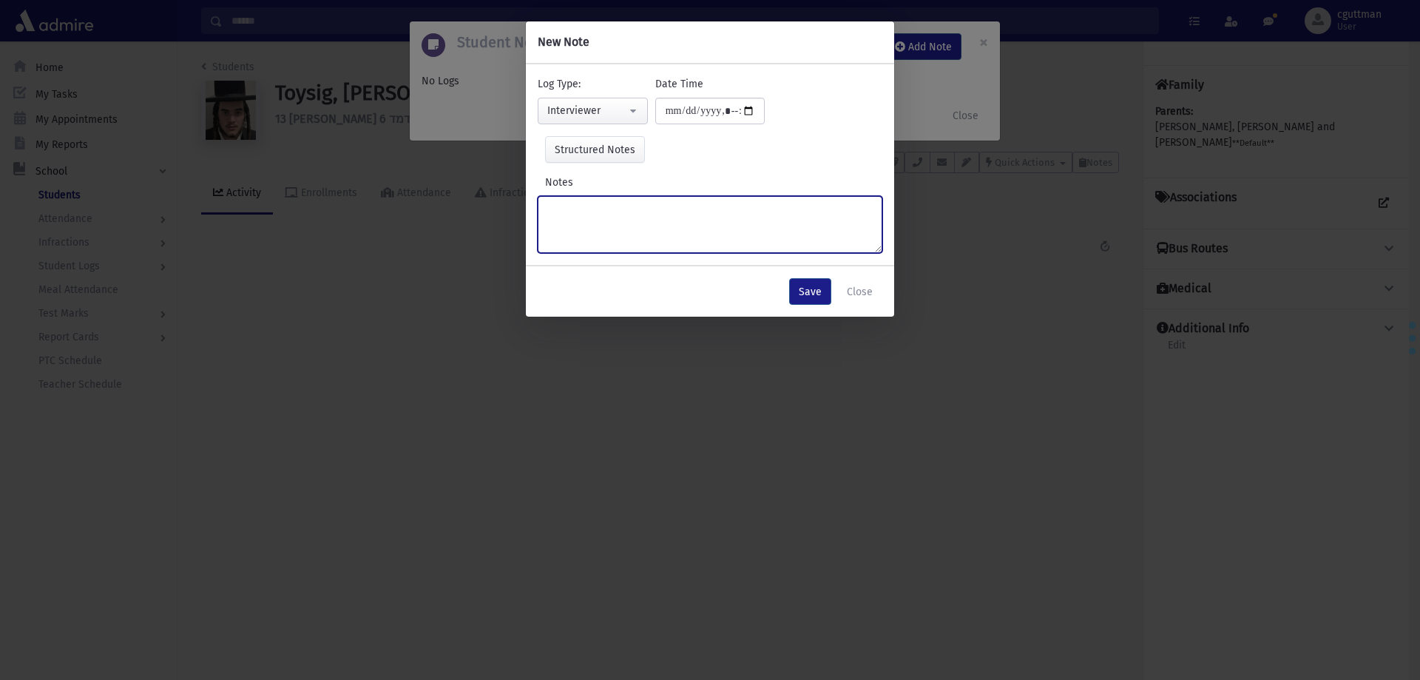
click at [662, 215] on textarea "Notes" at bounding box center [710, 224] width 345 height 57
click at [599, 215] on textarea "**********" at bounding box center [710, 224] width 345 height 57
type textarea "**********"
click at [820, 294] on button "Save" at bounding box center [810, 291] width 42 height 27
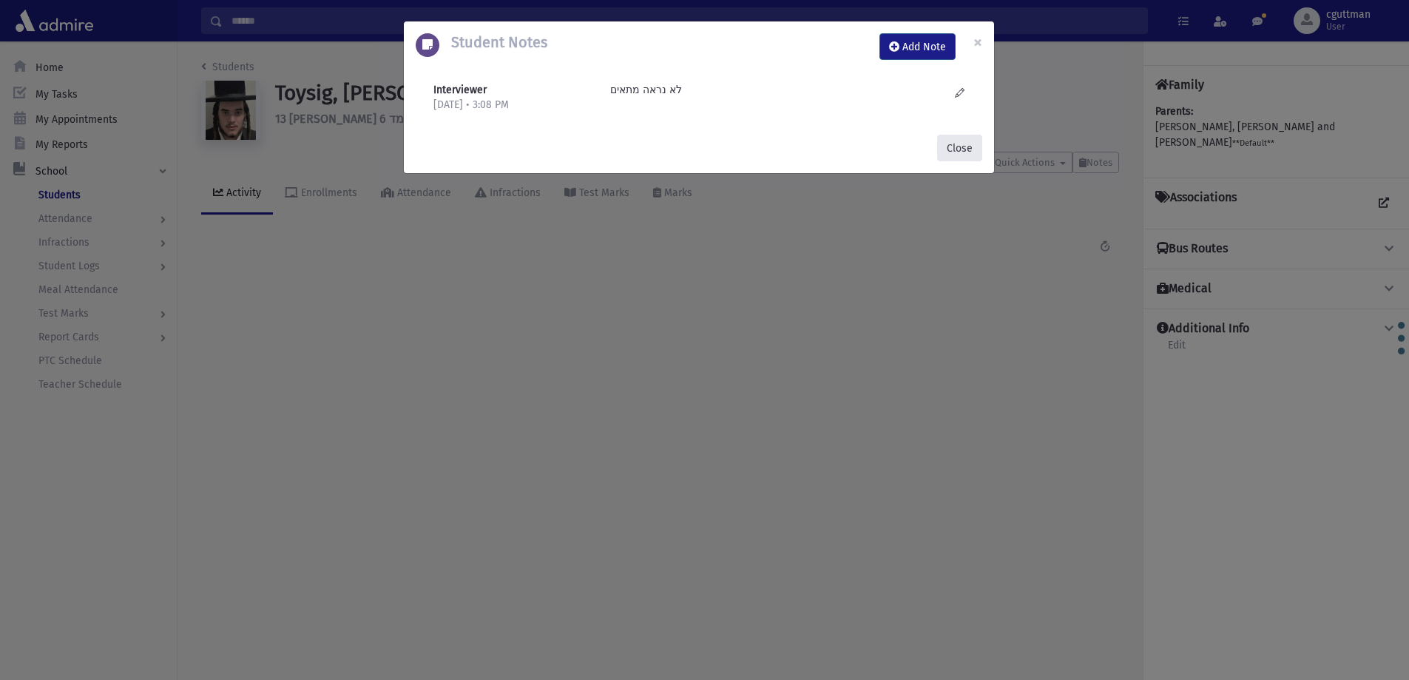
click at [964, 156] on button "Close" at bounding box center [959, 148] width 45 height 27
